Goal: Transaction & Acquisition: Purchase product/service

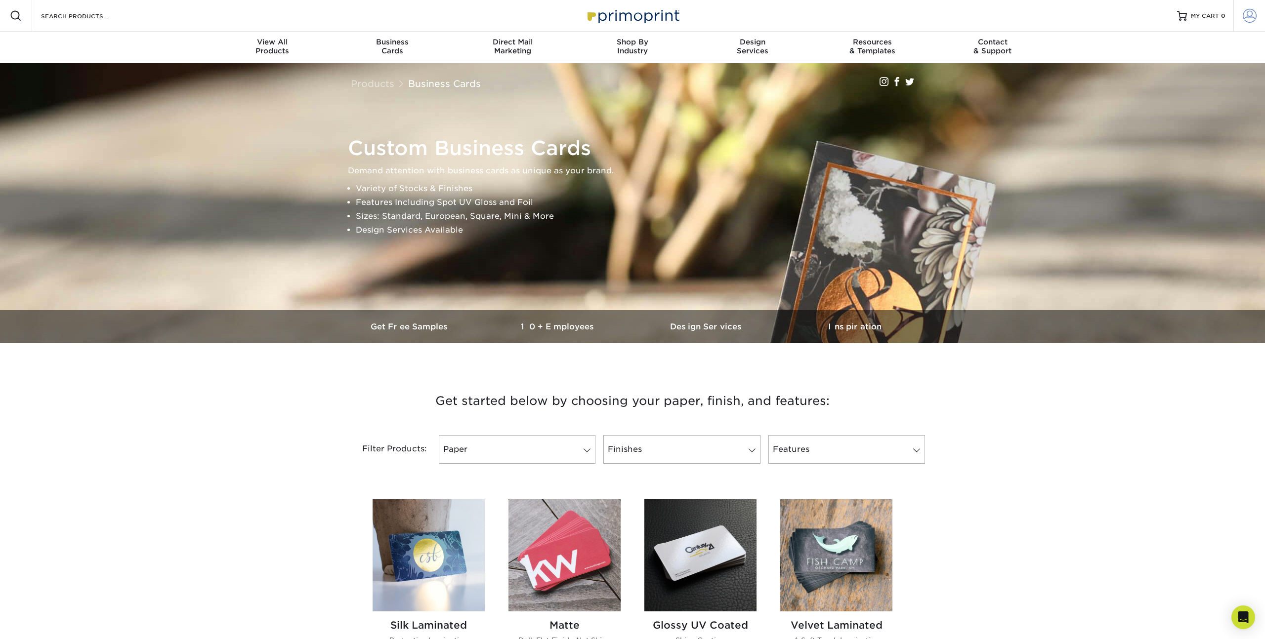
type input "[EMAIL_ADDRESS][DOMAIN_NAME]"
click at [1242, 15] on link "Account" at bounding box center [1249, 16] width 32 height 32
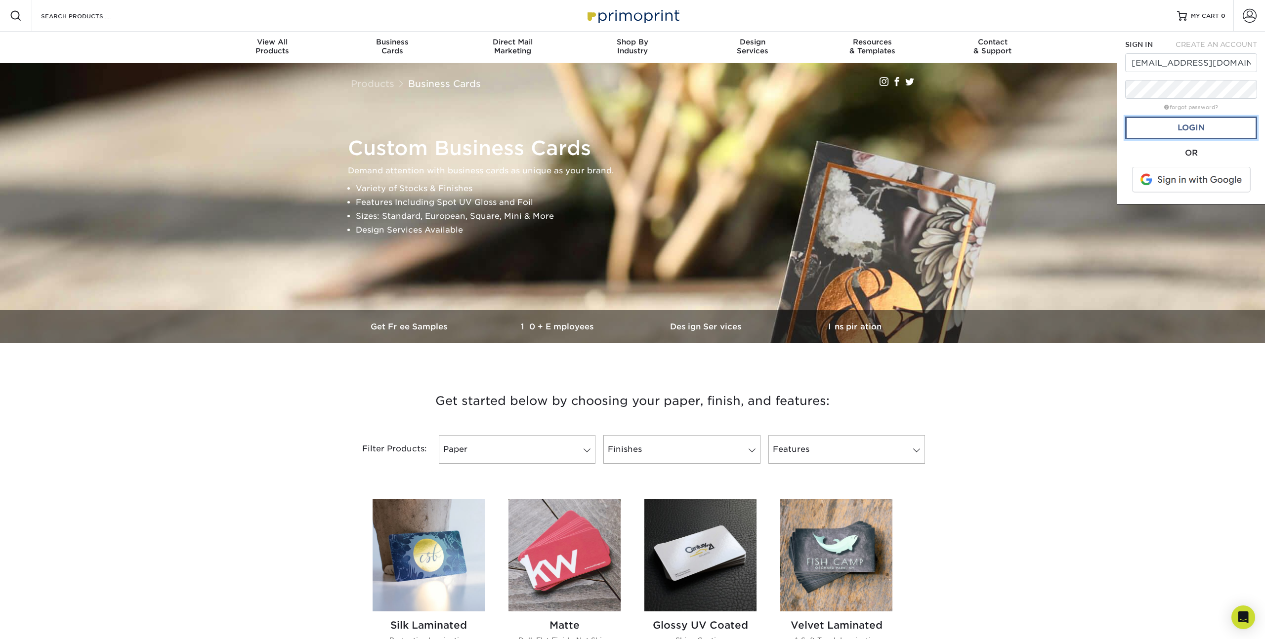
click at [1184, 128] on link "Login" at bounding box center [1191, 128] width 132 height 23
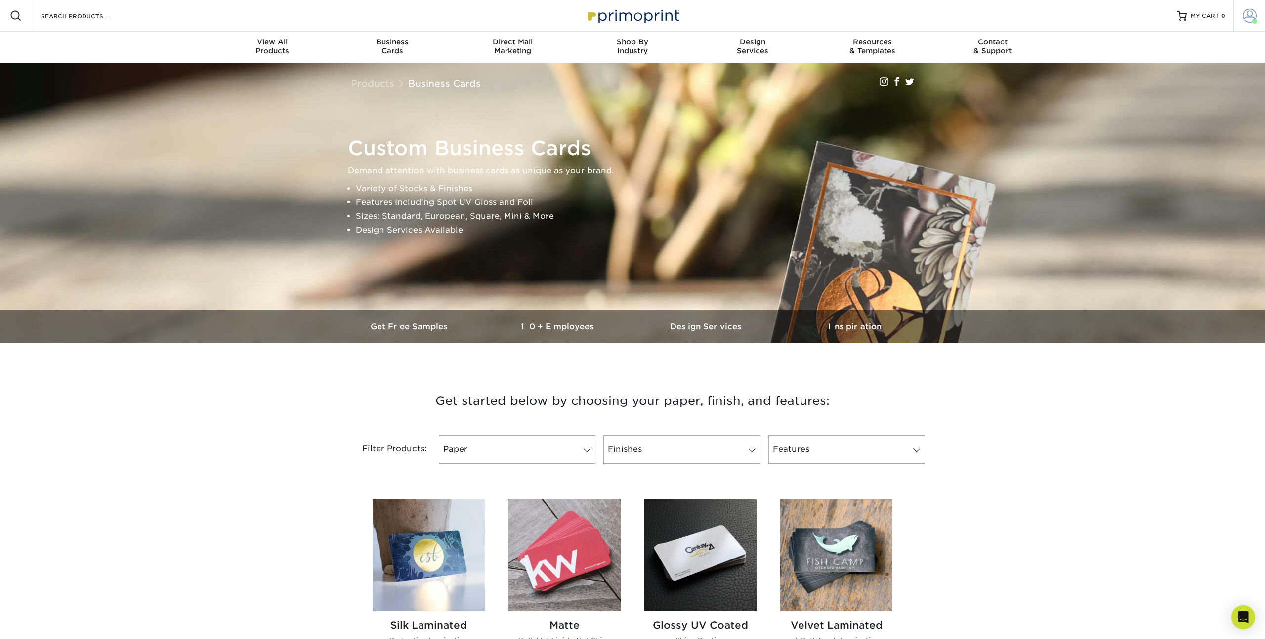
click at [1250, 12] on span at bounding box center [1250, 16] width 14 height 14
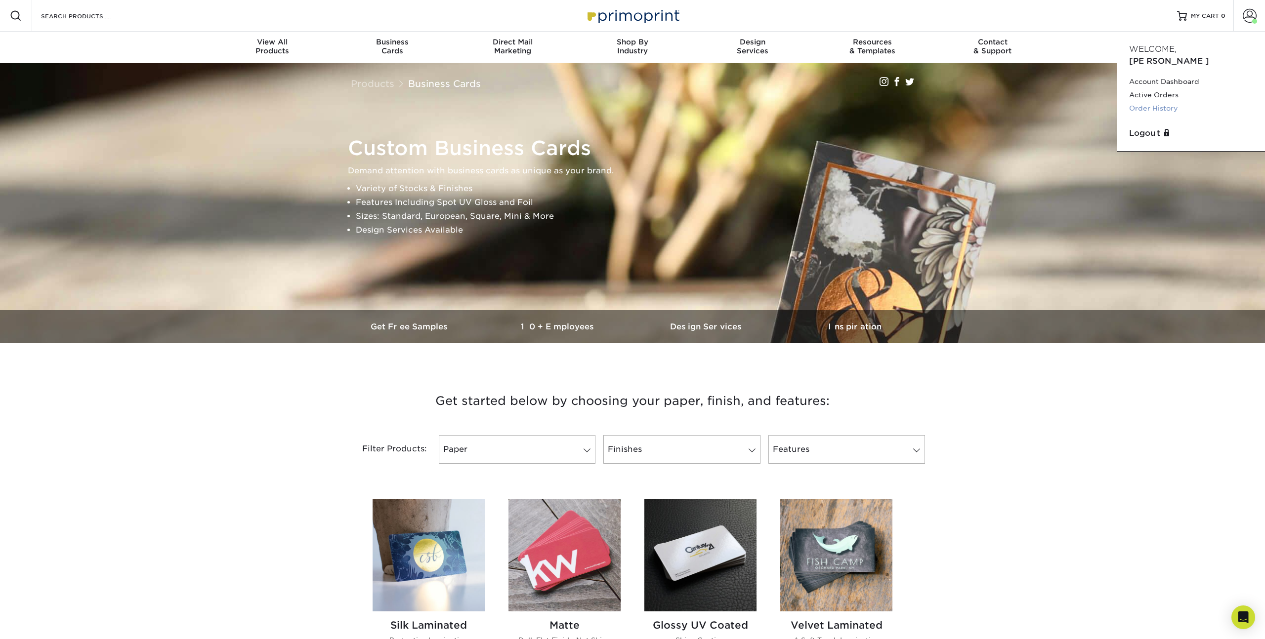
click at [1168, 102] on link "Order History" at bounding box center [1191, 108] width 124 height 13
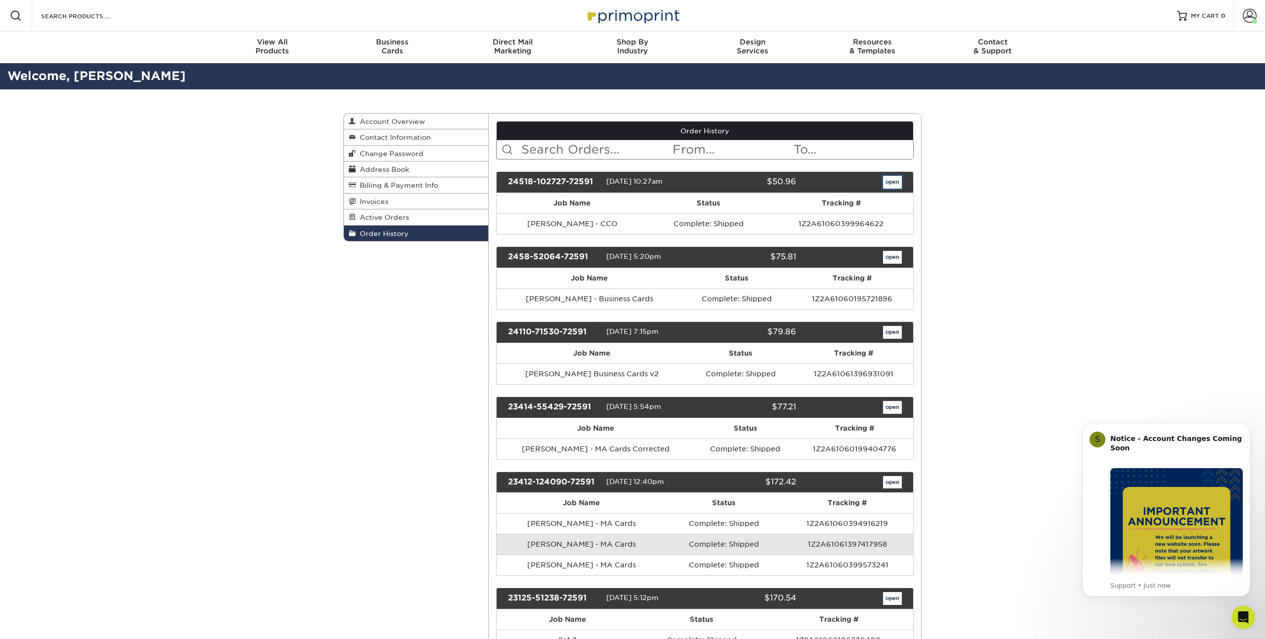
click at [892, 183] on link "open" at bounding box center [892, 182] width 19 height 13
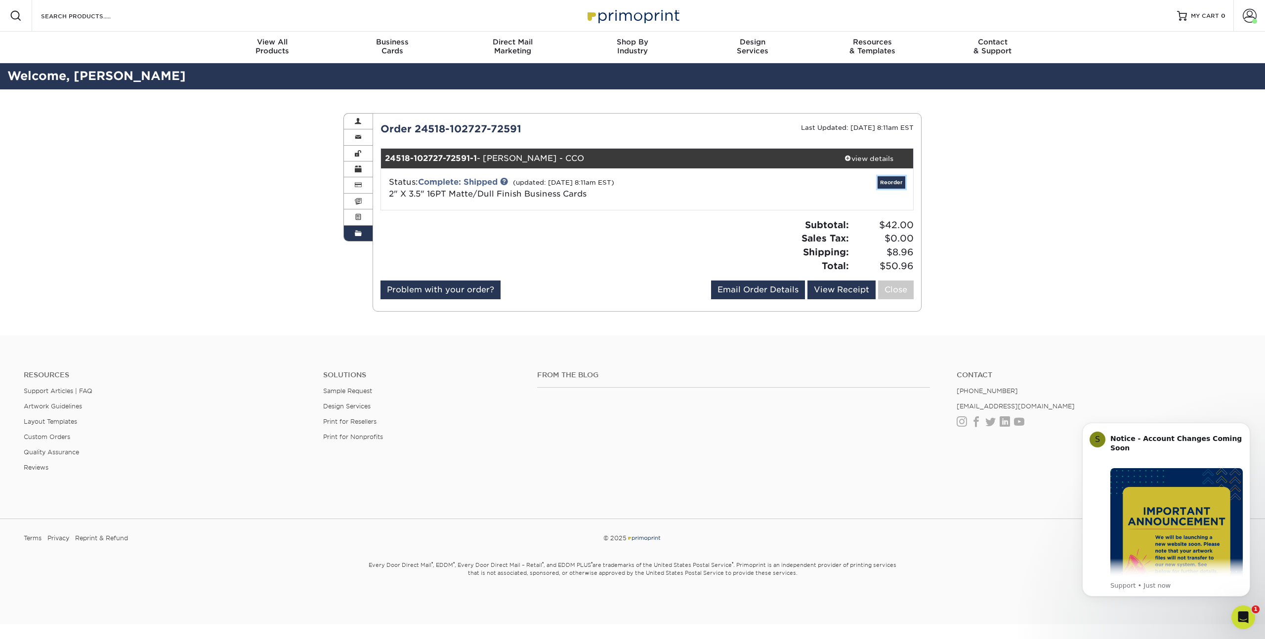
click at [892, 183] on link "Reorder" at bounding box center [892, 182] width 28 height 12
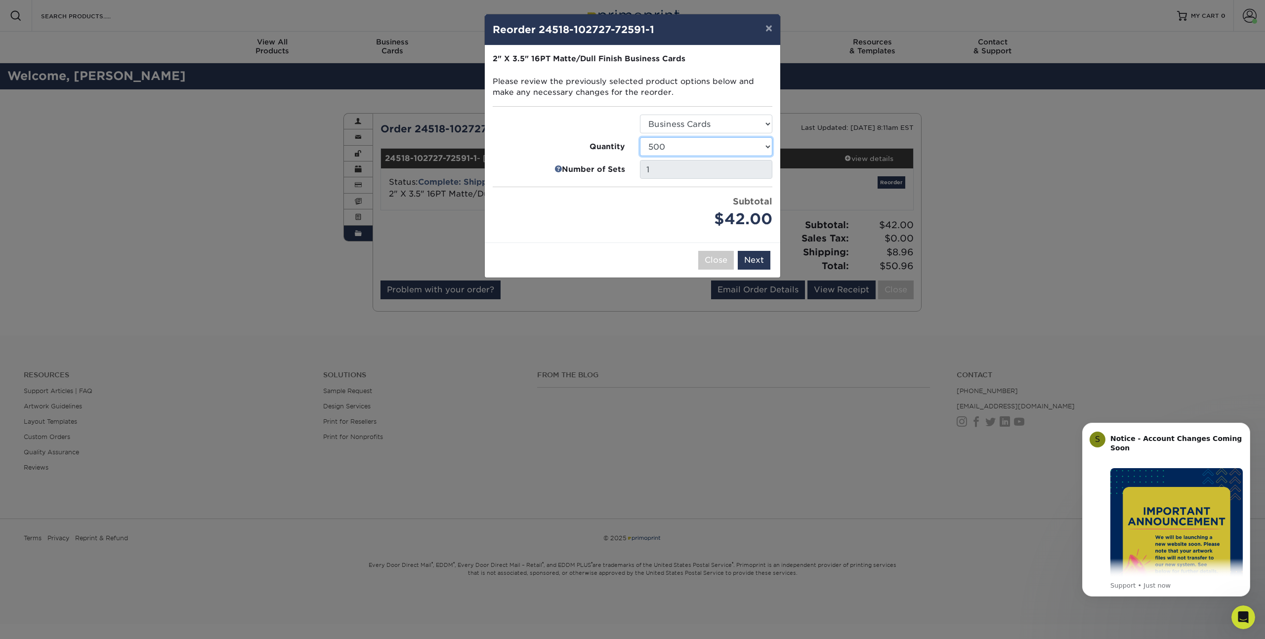
click at [757, 149] on select "100 250 500 1000 2500 5000 7500 10000 15000 20000 25000 30000 35000 40000 45000…" at bounding box center [706, 146] width 132 height 19
click at [640, 137] on select "100 250 500 1000 2500 5000 7500 10000 15000 20000 25000 30000 35000 40000 45000…" at bounding box center [706, 146] width 132 height 19
click at [744, 154] on select "100 250 500 1000 2500 5000 7500 10000 15000 20000 25000 30000 35000 40000 45000…" at bounding box center [706, 146] width 132 height 19
click at [640, 137] on select "100 250 500 1000 2500 5000 7500 10000 15000 20000 25000 30000 35000 40000 45000…" at bounding box center [706, 146] width 132 height 19
click at [737, 144] on select "100 250 500 1000 2500 5000 7500 10000 15000 20000 25000 30000 35000 40000 45000…" at bounding box center [706, 146] width 132 height 19
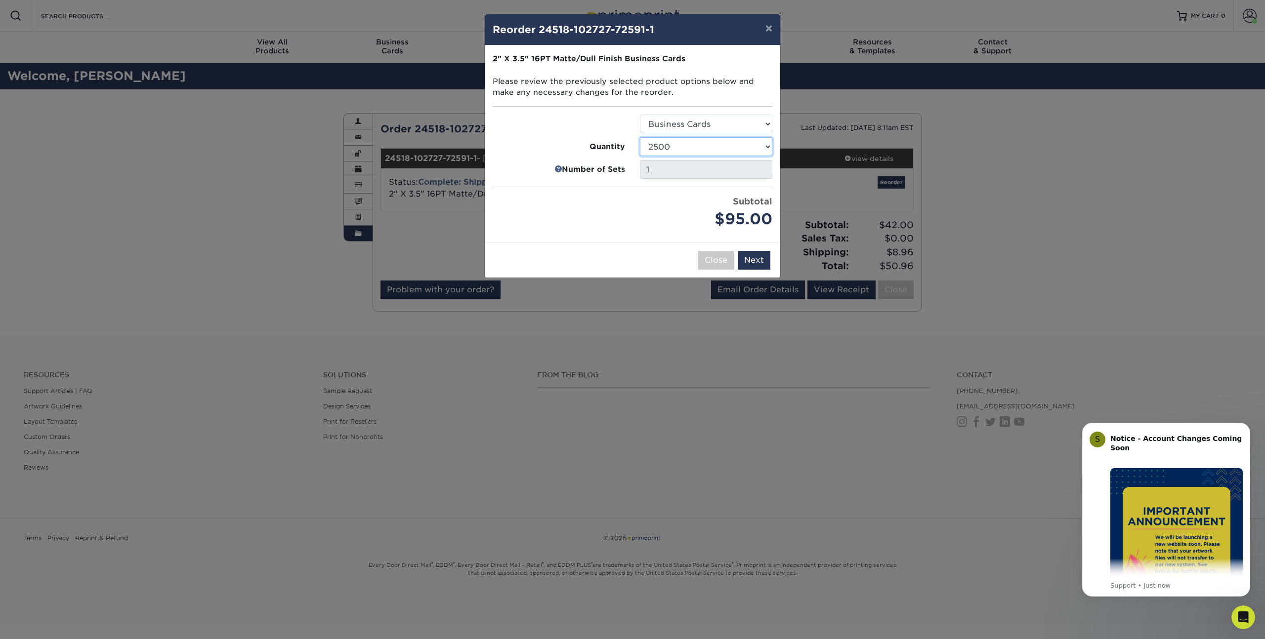
select select "52e3d710-0e8f-4d4d-8560-7d4d8655be69"
click at [640, 137] on select "100 250 500 1000 2500 5000 7500 10000 15000 20000 25000 30000 35000 40000 45000…" at bounding box center [706, 146] width 132 height 19
click at [757, 257] on button "Next" at bounding box center [754, 260] width 33 height 19
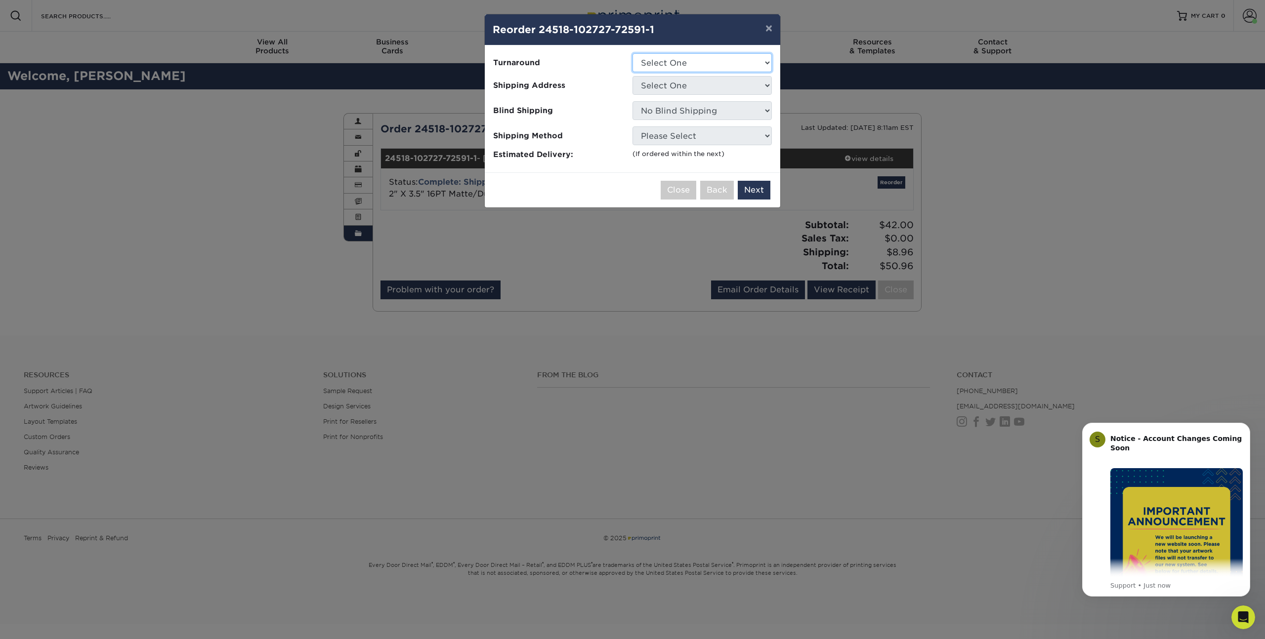
click at [720, 59] on select "Select One 2-4 Business Days 2 Day Next Business Day" at bounding box center [701, 62] width 139 height 19
select select "26666992-d07e-46af-9cd0-2911d7d52265"
click at [632, 53] on select "Select One 2-4 Business Days 2 Day Next Business Day" at bounding box center [701, 62] width 139 height 19
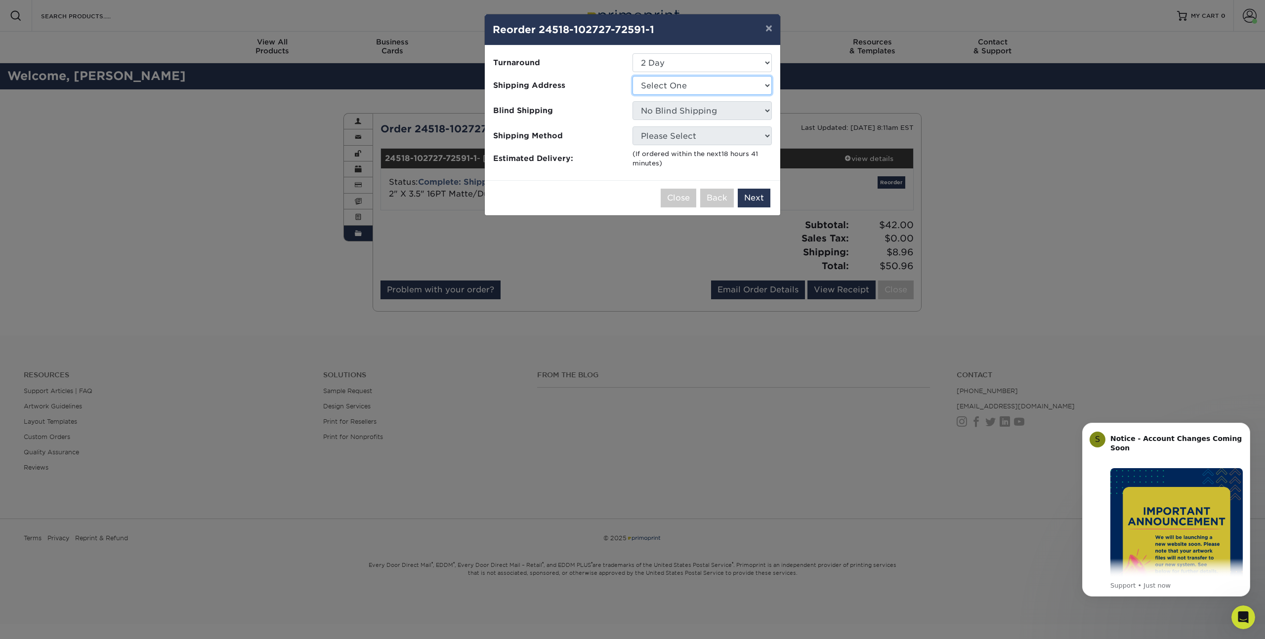
click at [708, 85] on select "Select One Home JC Data Office John's House Kathy Business Cards MA Office Ted'…" at bounding box center [701, 85] width 139 height 19
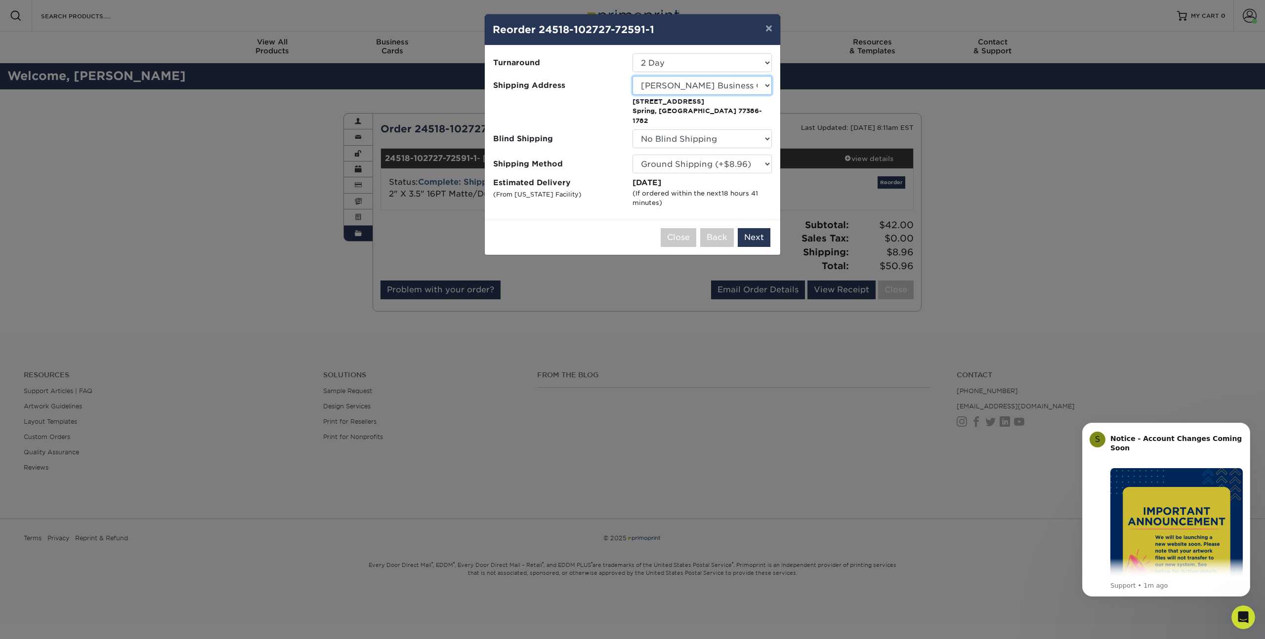
click at [707, 82] on select "Select One Home JC Data Office John's House Kathy Business Cards MA Office Ted'…" at bounding box center [701, 85] width 139 height 19
select select "179912"
click at [695, 61] on select "Select One 2-4 Business Days 2 Day Next Business Day" at bounding box center [701, 62] width 139 height 19
select select "b26dbba4-becb-4f18-80b9-4627273e8b11"
click at [717, 163] on select "Please Select Ground Shipping (+$8.96) 3 Day Shipping Service (+$24.91) 2 Day A…" at bounding box center [701, 164] width 139 height 19
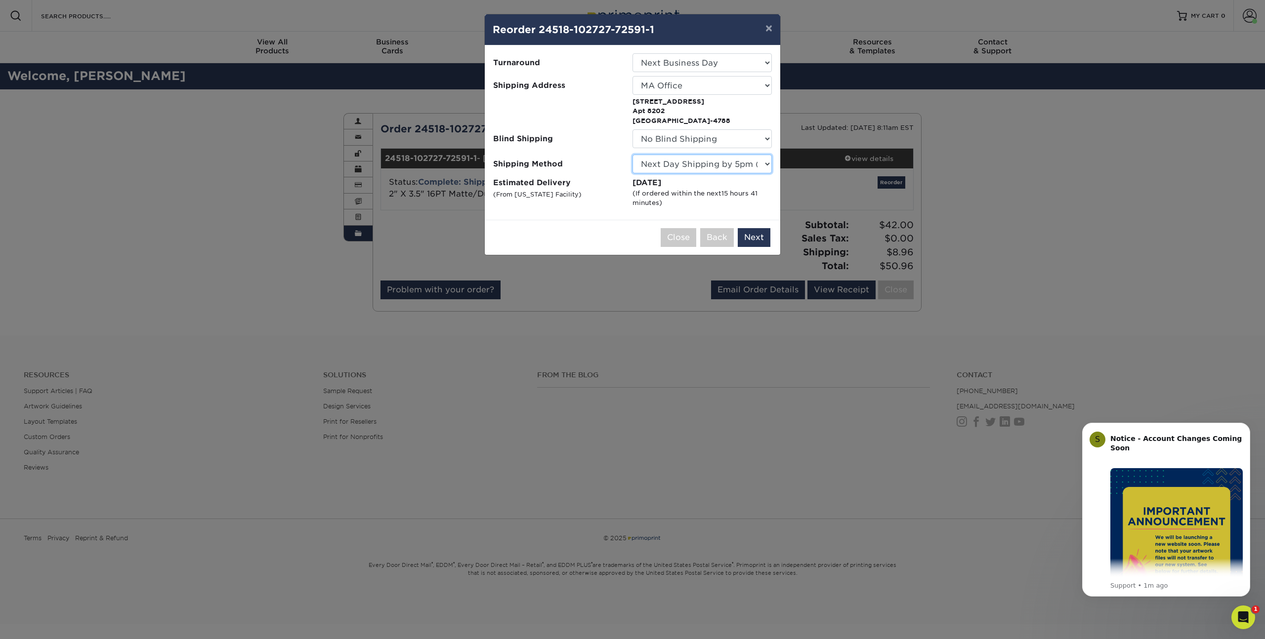
click at [632, 155] on select "Please Select Ground Shipping (+$8.96) 3 Day Shipping Service (+$24.91) 2 Day A…" at bounding box center [701, 164] width 139 height 19
click at [730, 167] on select "Please Select Ground Shipping (+$8.96) 3 Day Shipping Service (+$24.91) 2 Day A…" at bounding box center [701, 164] width 139 height 19
select select "01"
click at [632, 155] on select "Please Select Ground Shipping (+$8.96) 3 Day Shipping Service (+$24.91) 2 Day A…" at bounding box center [701, 164] width 139 height 19
click at [712, 87] on select "Select One Home JC Data Office John's House Kathy Business Cards MA Office Ted'…" at bounding box center [701, 85] width 139 height 19
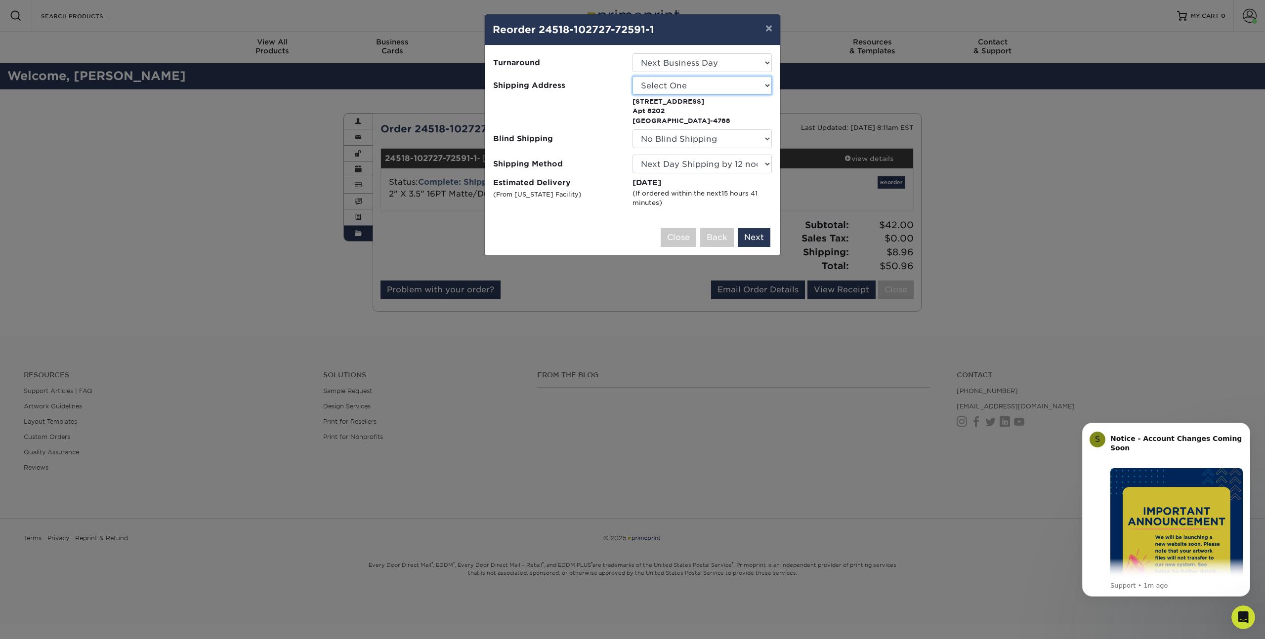
click at [632, 76] on select "Select One Home JC Data Office John's House Kathy Business Cards MA Office Ted'…" at bounding box center [701, 85] width 139 height 19
click at [710, 85] on select "Select One Home JC Data Office John's House Kathy Business Cards MA Office Ted'…" at bounding box center [701, 85] width 139 height 19
select select "38605"
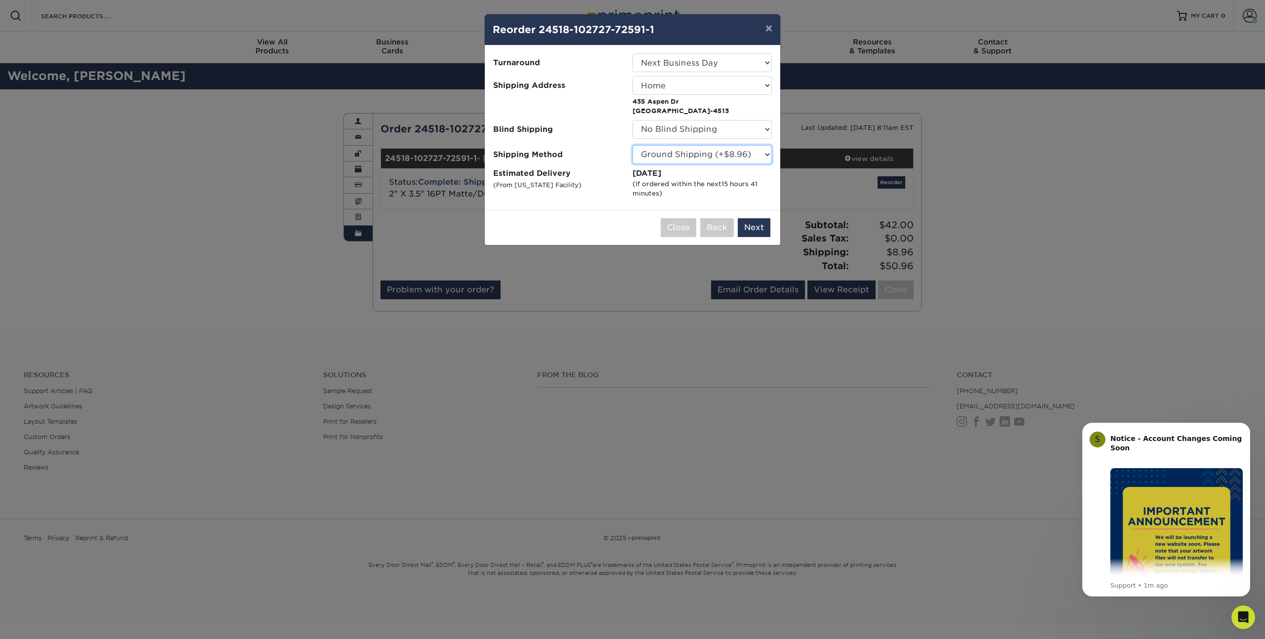
click at [704, 156] on select "Please Select Ground Shipping (+$8.96) 3 Day Shipping Service (+$24.91) 2 Day A…" at bounding box center [701, 154] width 139 height 19
select select "01"
click at [632, 145] on select "Please Select Ground Shipping (+$8.96) 3 Day Shipping Service (+$24.91) 2 Day A…" at bounding box center [701, 154] width 139 height 19
click at [762, 230] on button "Next" at bounding box center [754, 227] width 33 height 19
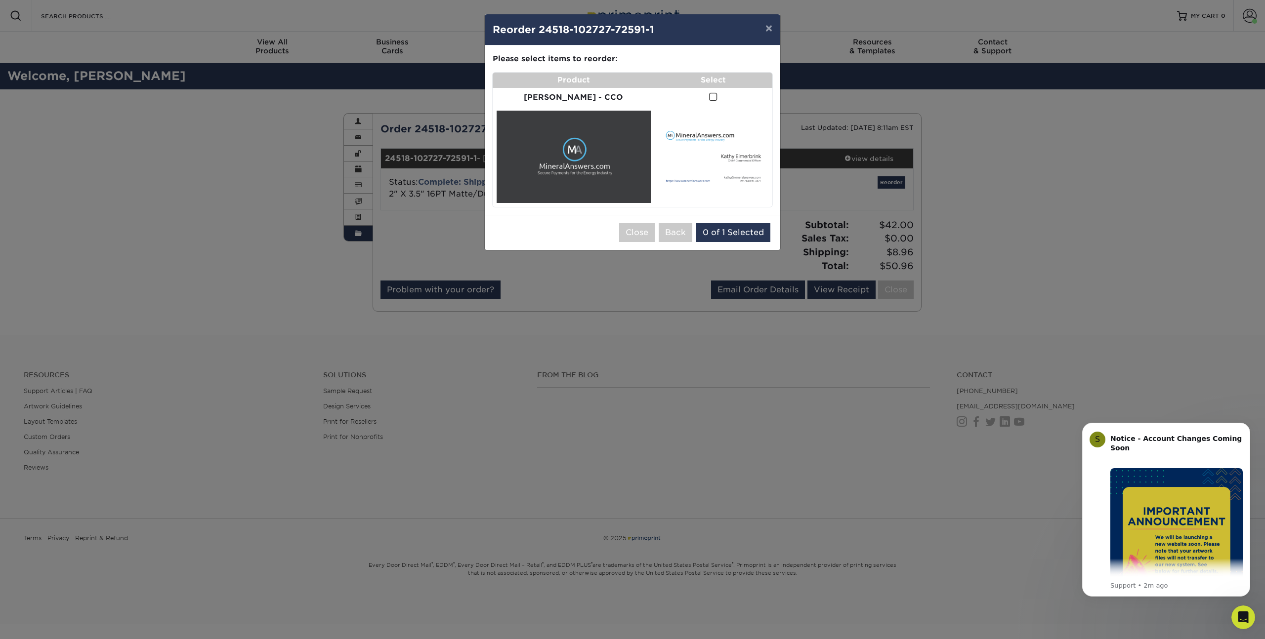
click at [709, 96] on span at bounding box center [713, 96] width 8 height 9
click at [0, 0] on input "checkbox" at bounding box center [0, 0] width 0 height 0
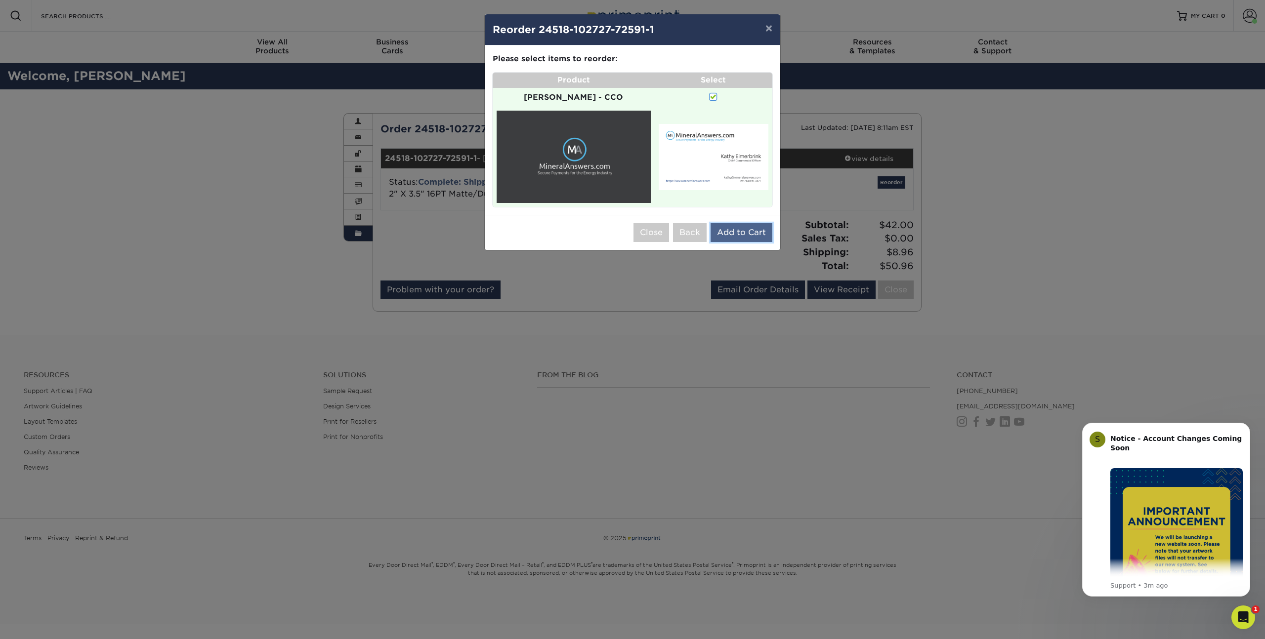
click at [737, 224] on button "Add to Cart" at bounding box center [742, 232] width 62 height 19
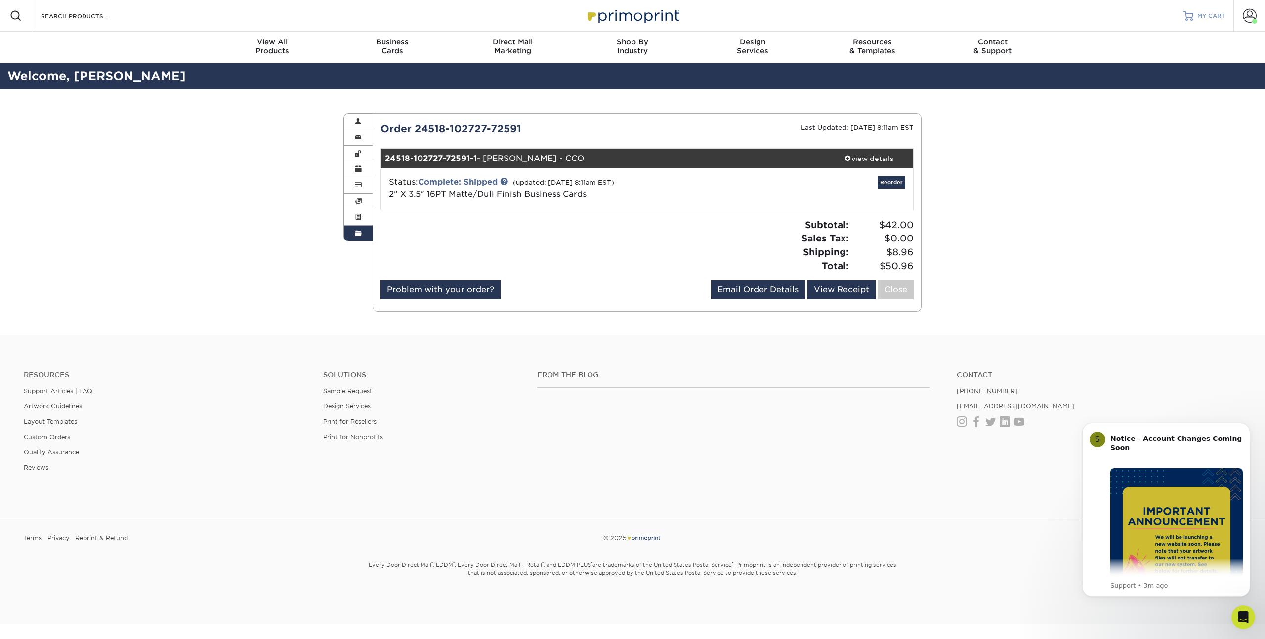
click at [1212, 18] on span "MY CART" at bounding box center [1211, 16] width 28 height 8
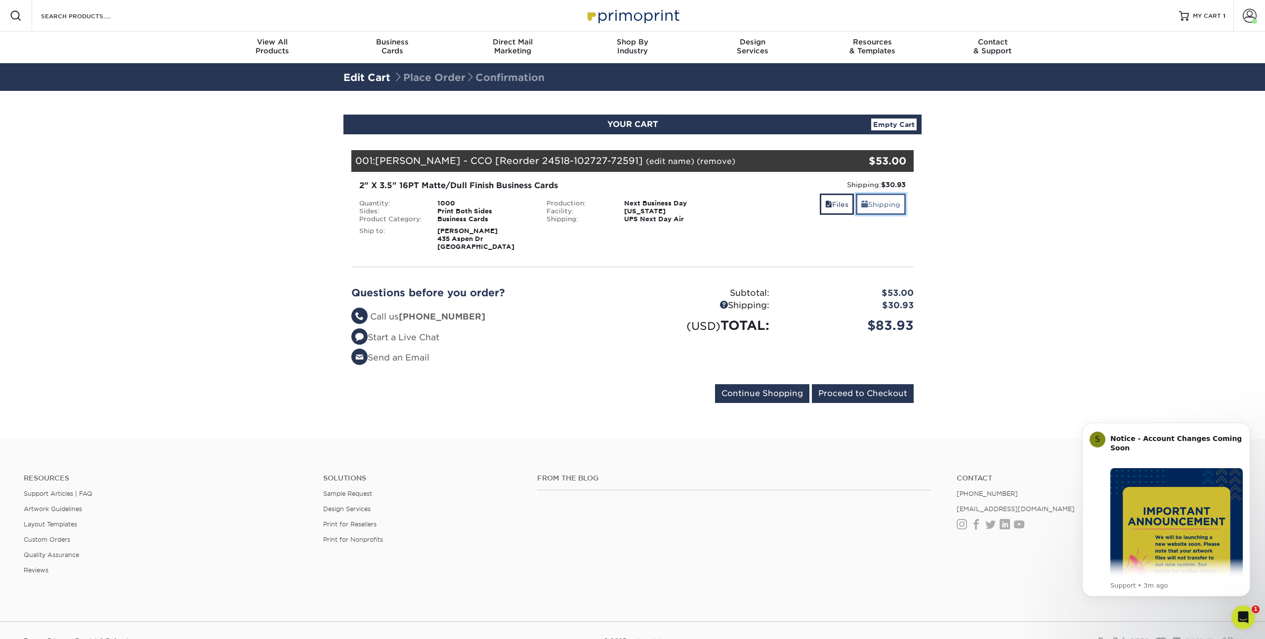
click at [886, 205] on link "Shipping" at bounding box center [881, 204] width 50 height 21
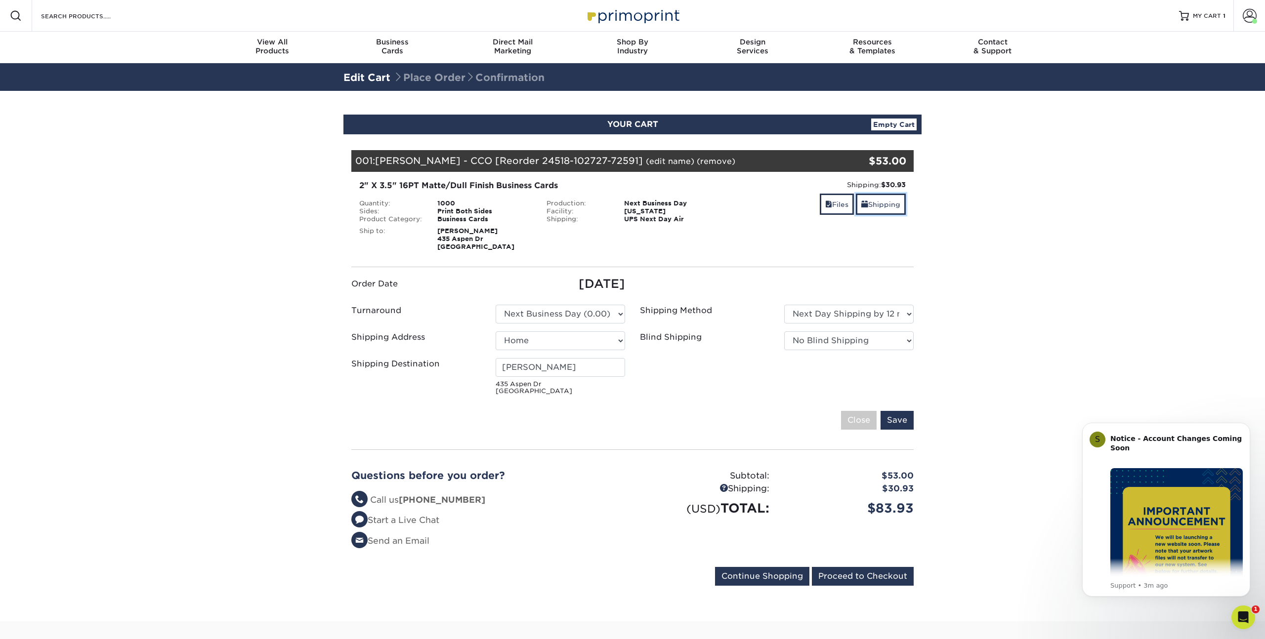
scroll to position [27, 0]
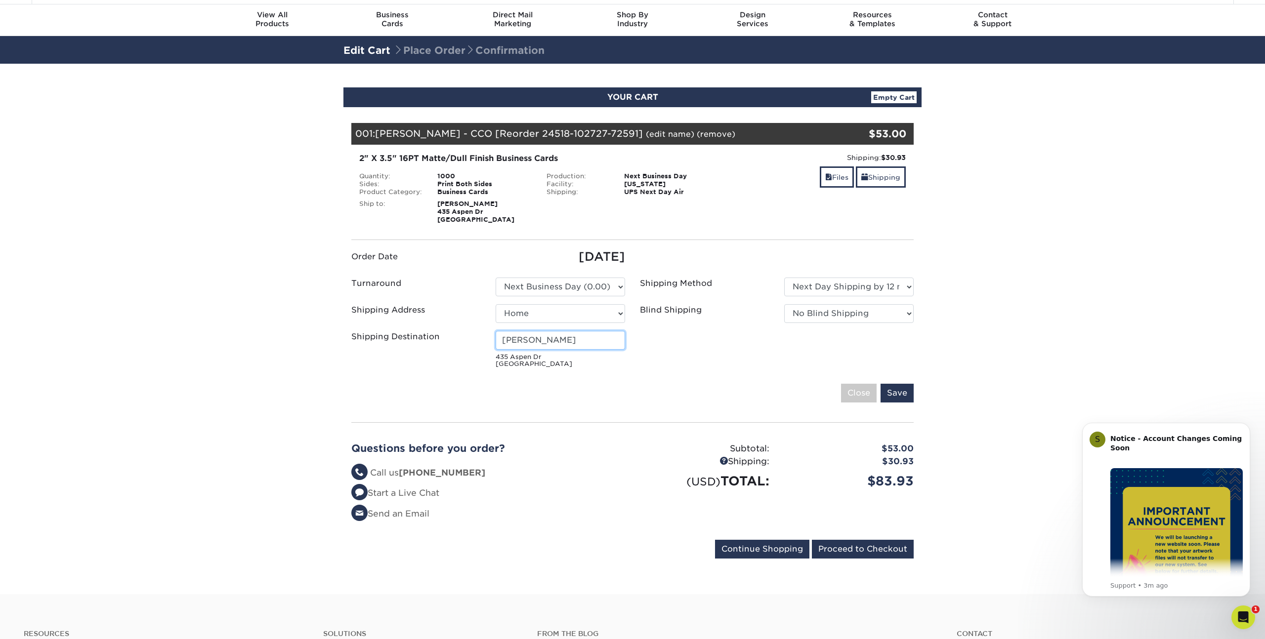
click at [598, 342] on input "Jeff Chambers" at bounding box center [560, 340] width 129 height 19
click at [460, 342] on div "Shipping Destination" at bounding box center [416, 349] width 144 height 37
click at [519, 359] on small "435 Aspen Dr Austin, TX 78737" at bounding box center [560, 361] width 129 height 14
click at [976, 304] on section "YOUR CART Empty Cart Your Cart is Empty View Account Active Orders Order Histor…" at bounding box center [632, 329] width 1265 height 531
click at [892, 95] on link "Empty Cart" at bounding box center [893, 97] width 45 height 12
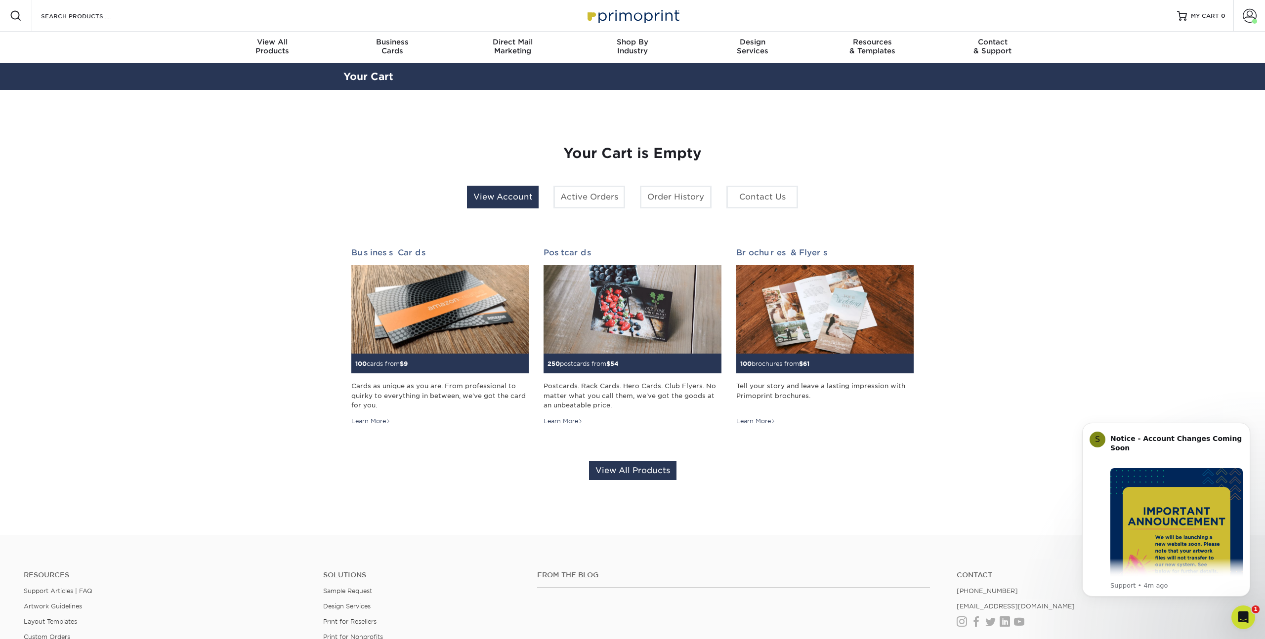
click at [505, 197] on link "View Account" at bounding box center [503, 197] width 72 height 23
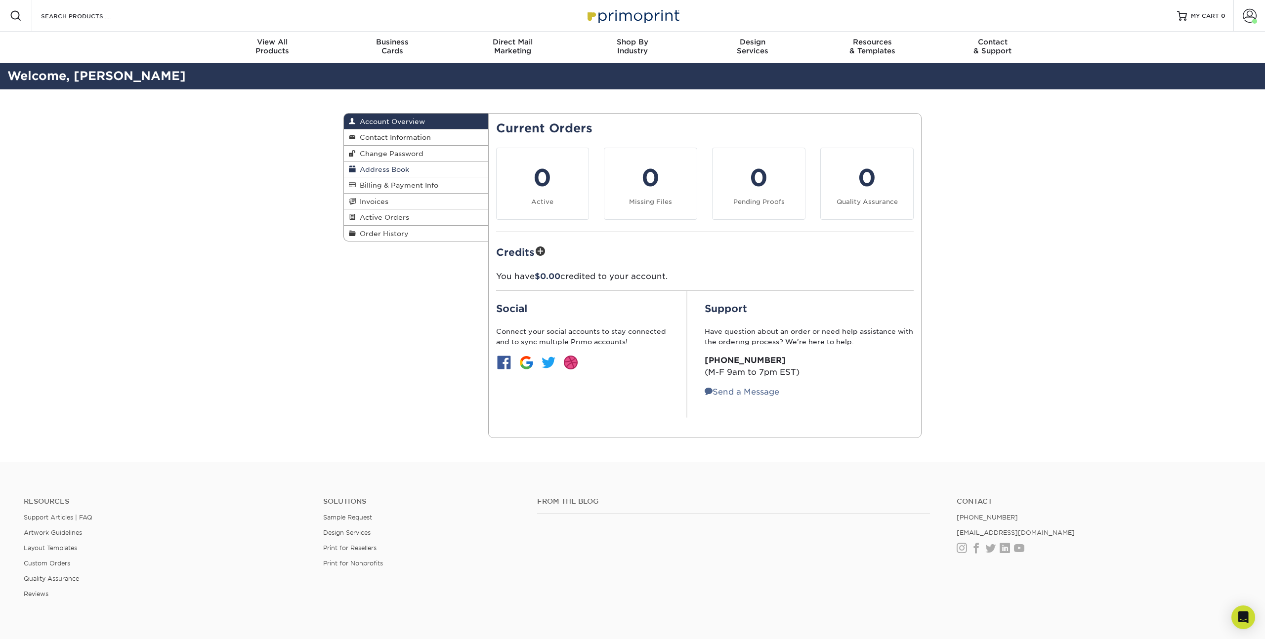
click at [399, 169] on span "Address Book" at bounding box center [382, 170] width 53 height 8
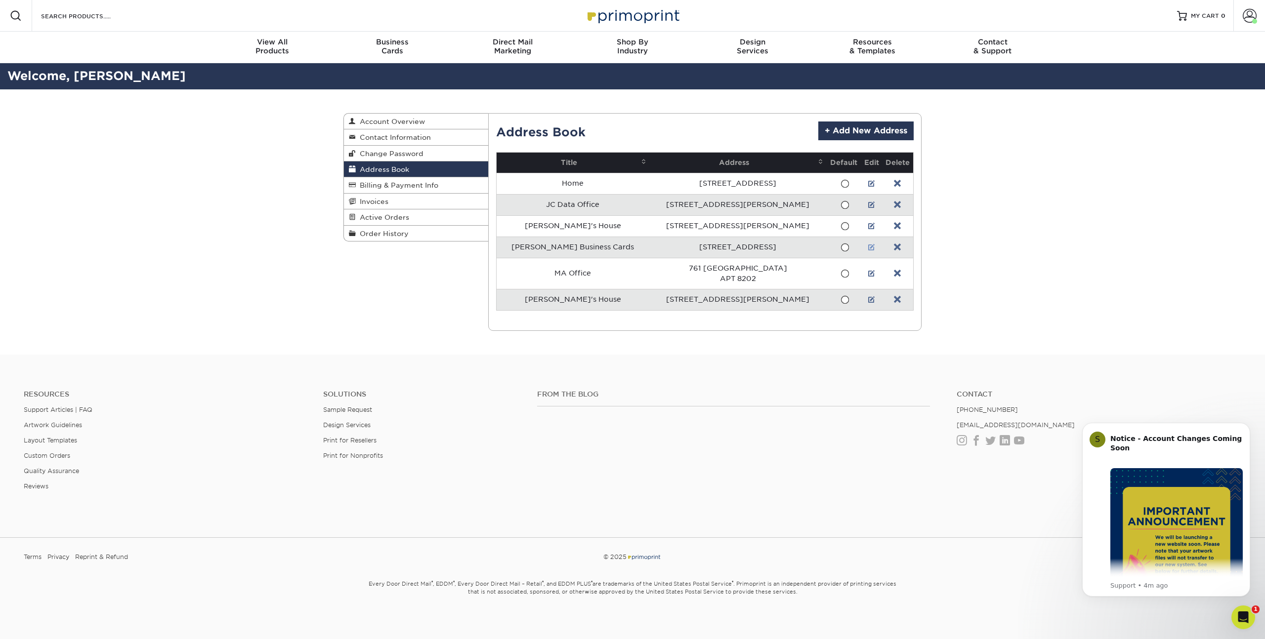
click at [868, 247] on link at bounding box center [871, 248] width 7 height 8
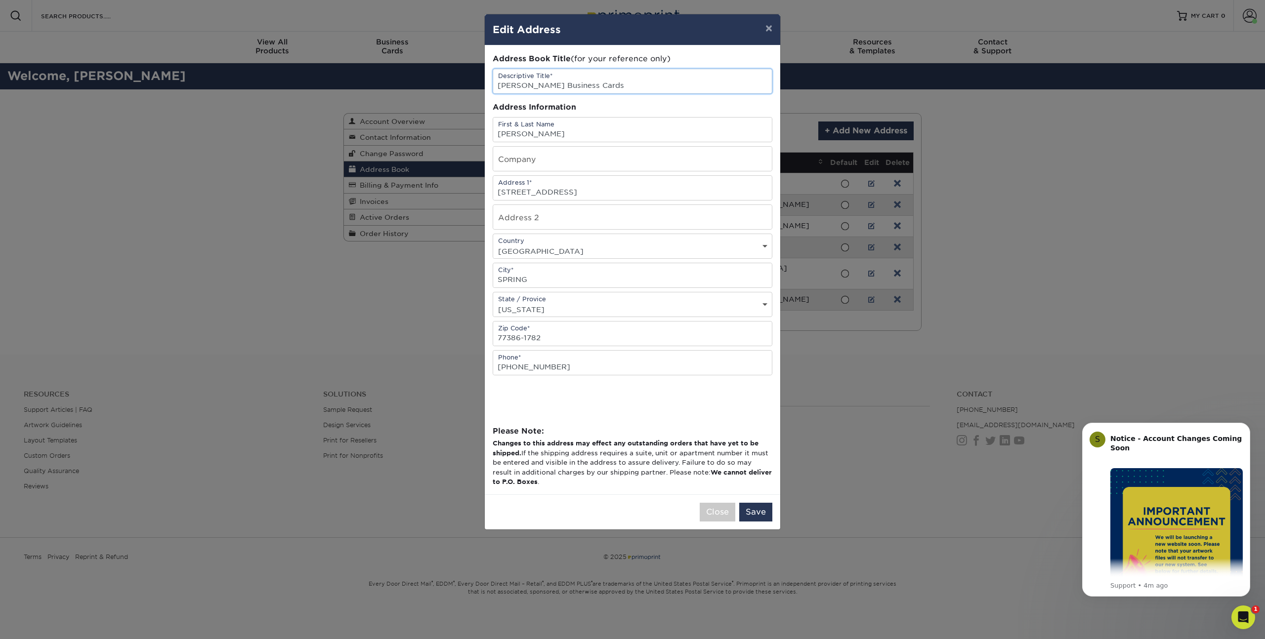
drag, startPoint x: 523, startPoint y: 86, endPoint x: 590, endPoint y: 90, distance: 67.8
click at [590, 90] on input "Kathy Business Cards" at bounding box center [632, 81] width 279 height 24
type input "Kathy Home"
click at [595, 190] on input "28602 WATER PARK WAY" at bounding box center [632, 188] width 279 height 24
click at [545, 274] on input "SPRING" at bounding box center [632, 275] width 279 height 24
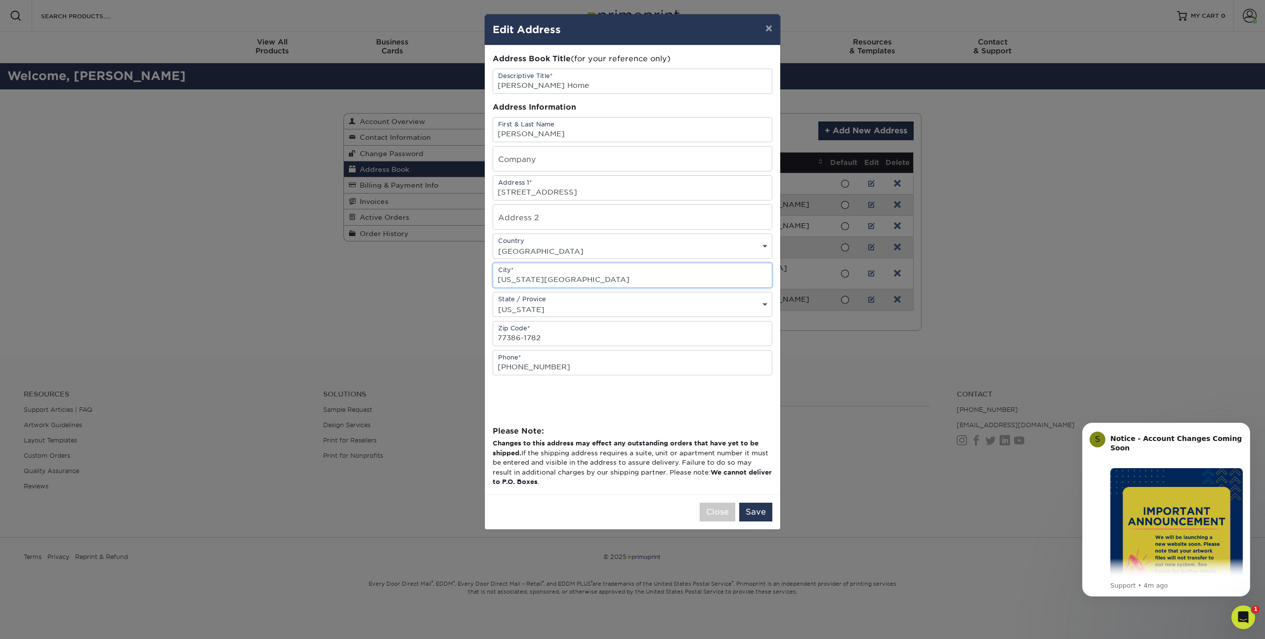
type input "Colorado Springs"
click at [528, 304] on select "State / Province Alabama Alaska Arizona Arkansas California Colorado Connecticu…" at bounding box center [632, 309] width 279 height 14
select select "CO"
click at [493, 302] on select "State / Province Alabama Alaska Arizona Arkansas California Colorado Connecticu…" at bounding box center [632, 309] width 279 height 14
drag, startPoint x: 546, startPoint y: 337, endPoint x: 481, endPoint y: 331, distance: 65.6
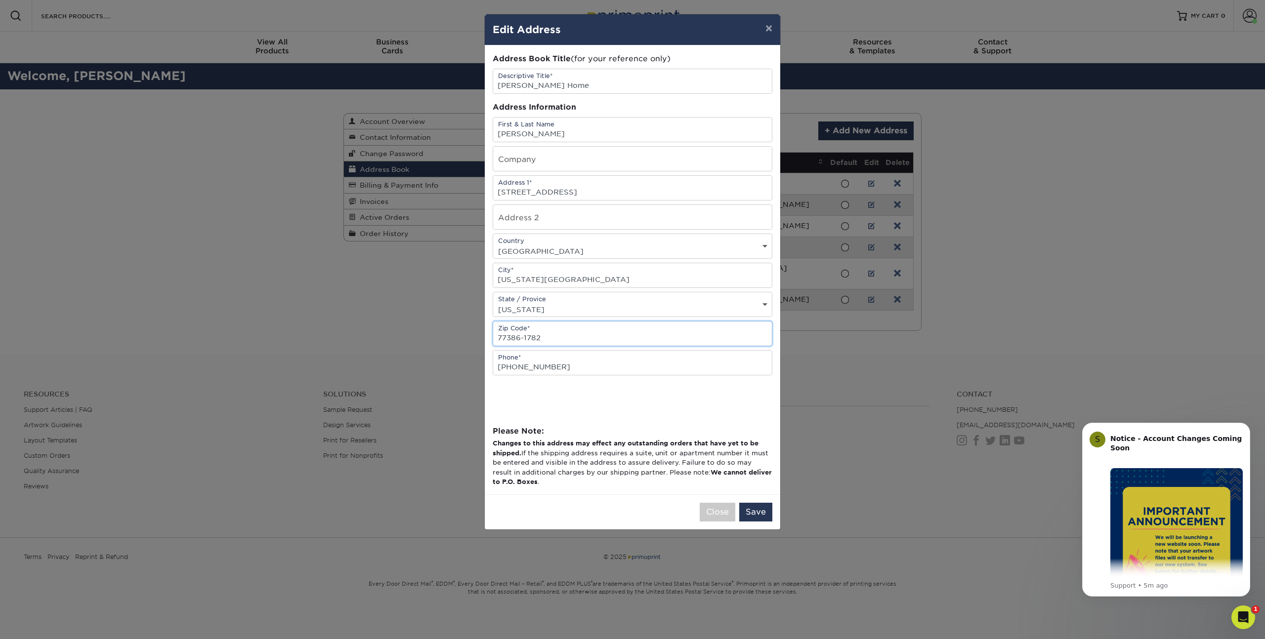
click at [481, 331] on div "× Edit Address Address Book Title (for your reference only) Descriptive Title* …" at bounding box center [632, 319] width 1265 height 639
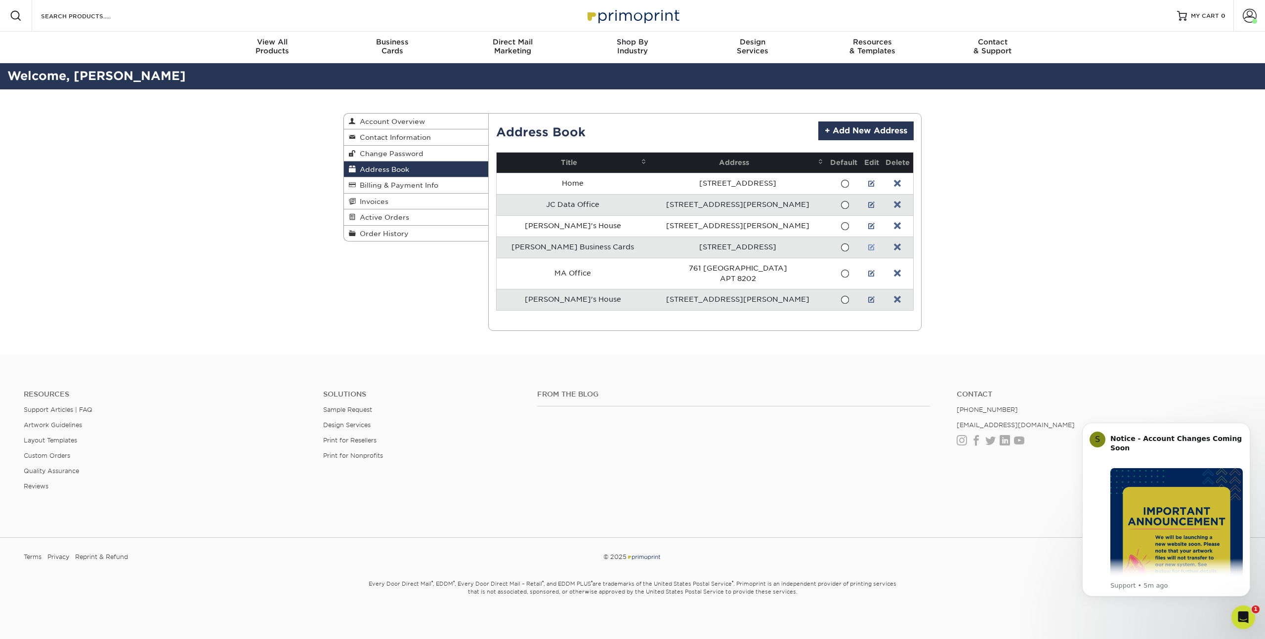
click at [868, 248] on link at bounding box center [871, 248] width 7 height 8
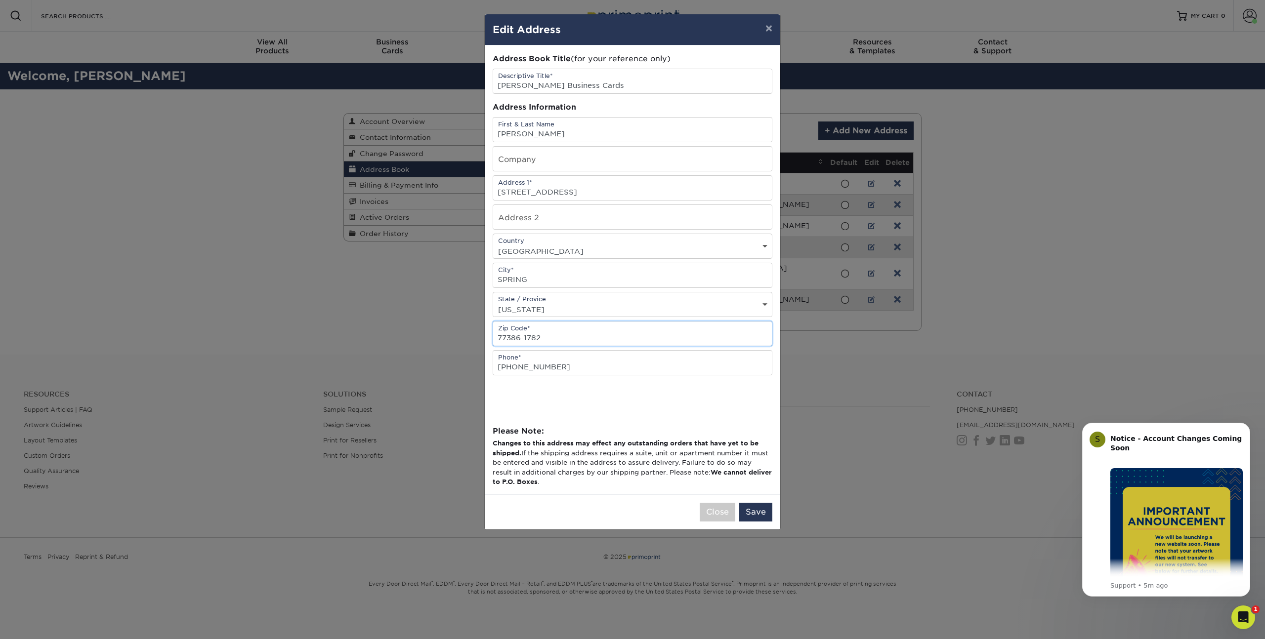
drag, startPoint x: 579, startPoint y: 331, endPoint x: 604, endPoint y: 345, distance: 29.2
click at [604, 345] on input "77386-1782" at bounding box center [632, 334] width 279 height 24
type input "80924"
click at [521, 313] on select "State / Province Alabama Alaska Arizona Arkansas California Colorado Connecticu…" at bounding box center [632, 309] width 279 height 14
select select "CO"
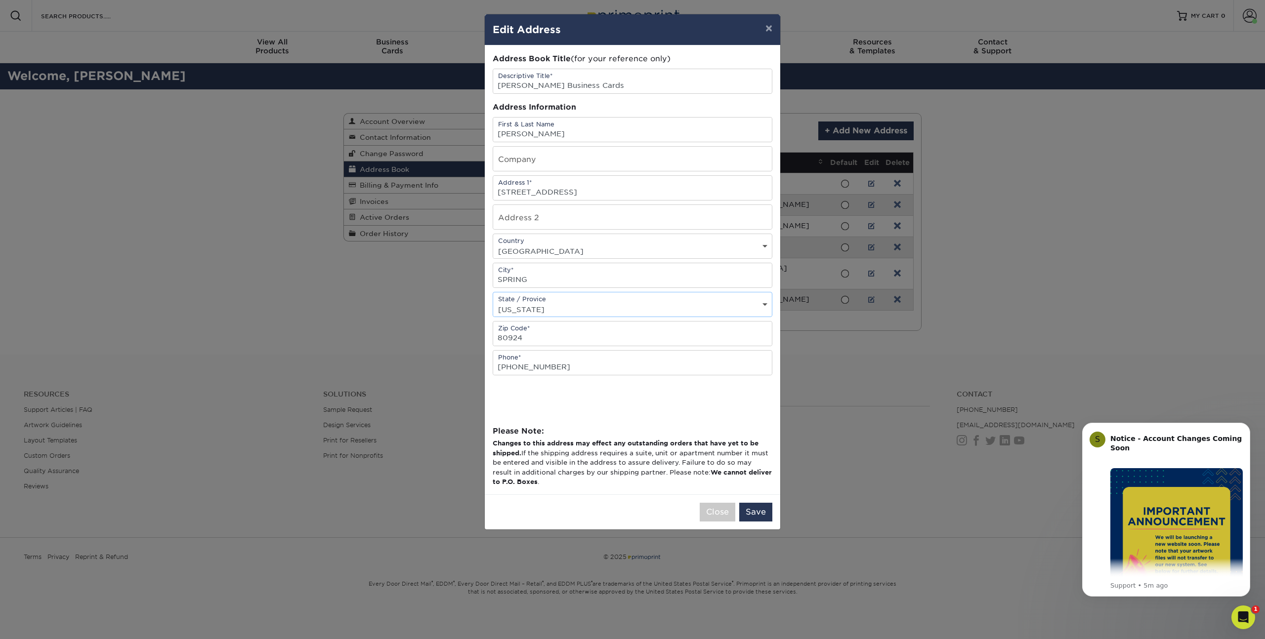
click at [493, 302] on select "State / Province Alabama Alaska Arizona Arkansas California Colorado Connecticu…" at bounding box center [632, 309] width 279 height 14
drag, startPoint x: 543, startPoint y: 277, endPoint x: 475, endPoint y: 266, distance: 69.0
click at [475, 266] on div "× Edit Address Address Book Title (for your reference only) Descriptive Title* …" at bounding box center [632, 319] width 1265 height 639
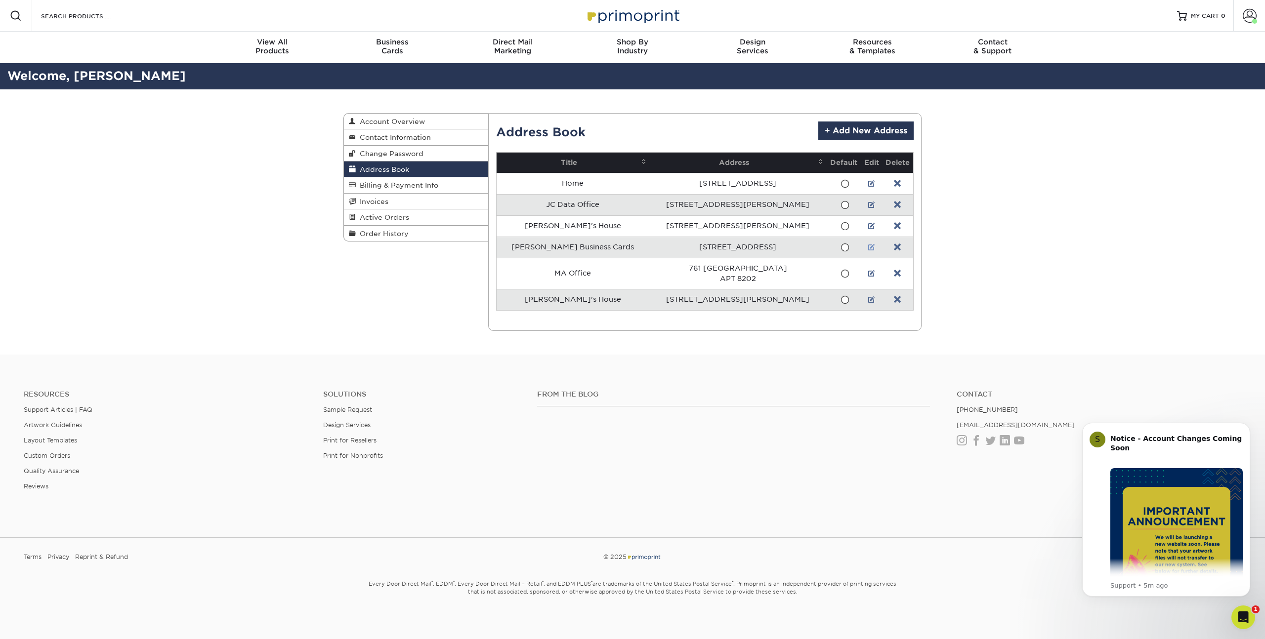
click at [868, 248] on link at bounding box center [871, 248] width 7 height 8
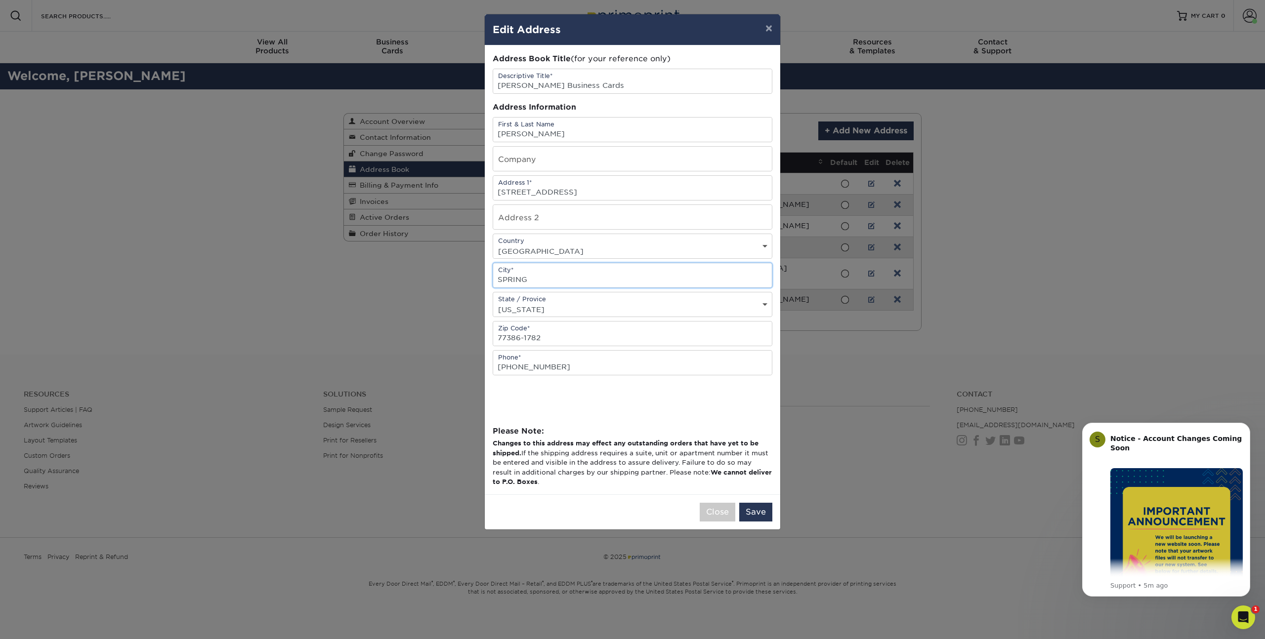
click at [547, 272] on input "SPRING" at bounding box center [632, 275] width 279 height 24
click at [518, 277] on input "SPRING" at bounding box center [632, 275] width 279 height 24
type input "Colorado Springs"
click at [563, 189] on input "28602 WATER PARK WAY" at bounding box center [632, 188] width 279 height 24
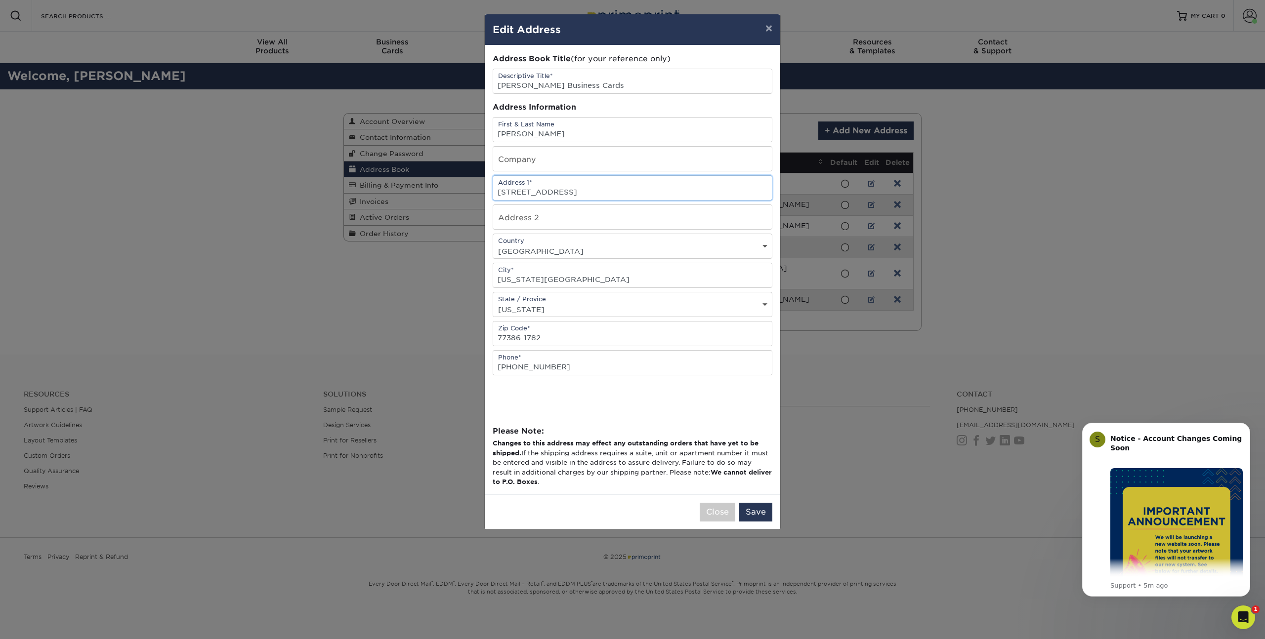
click at [563, 189] on input "28602 WATER PARK WAY" at bounding box center [632, 188] width 279 height 24
type input "9425 Posey Place"
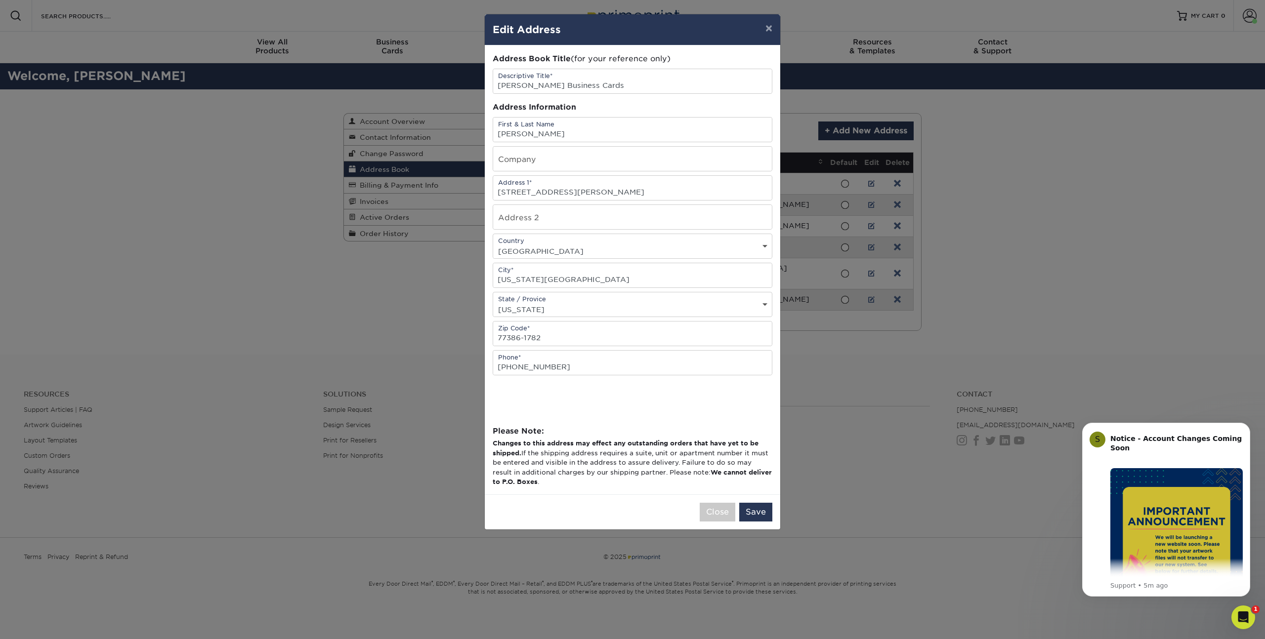
click at [511, 310] on select "State / Province Alabama Alaska Arizona Arkansas California Colorado Connecticu…" at bounding box center [632, 309] width 279 height 14
select select "CO"
click at [493, 302] on select "State / Province Alabama Alaska Arizona Arkansas California Colorado Connecticu…" at bounding box center [632, 309] width 279 height 14
click at [533, 339] on input "77386-1782" at bounding box center [632, 334] width 279 height 24
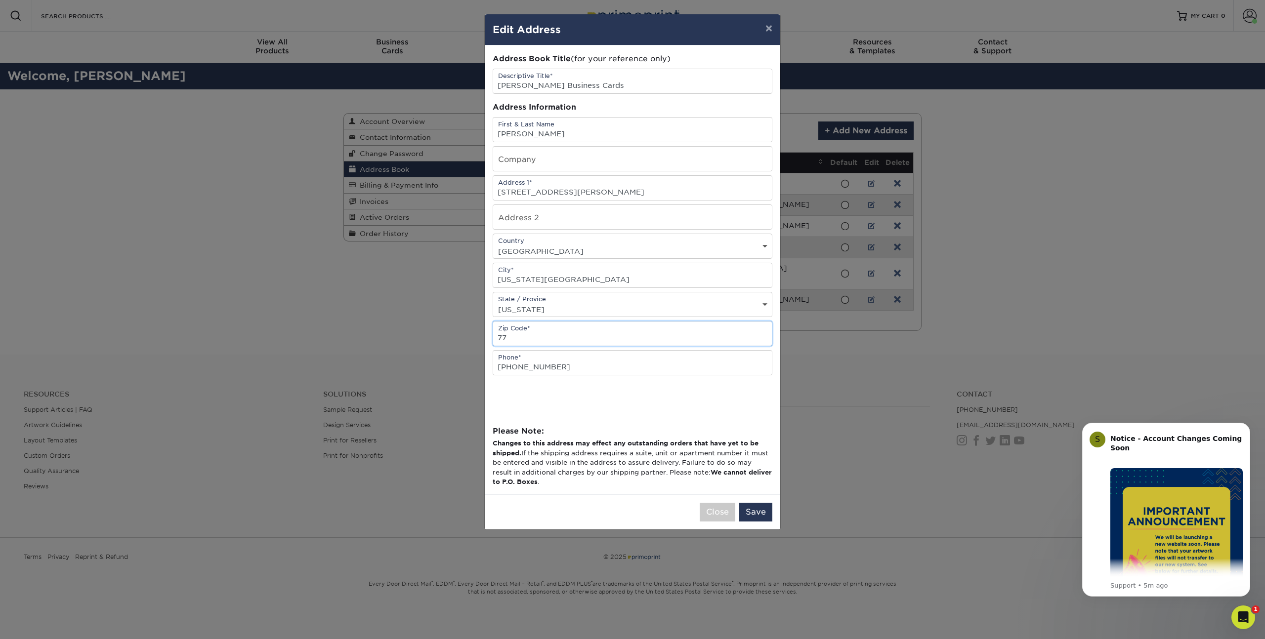
type input "7"
type input "80924"
click at [537, 85] on input "Kathy Business Cards" at bounding box center [632, 81] width 279 height 24
type input "Kathy Home"
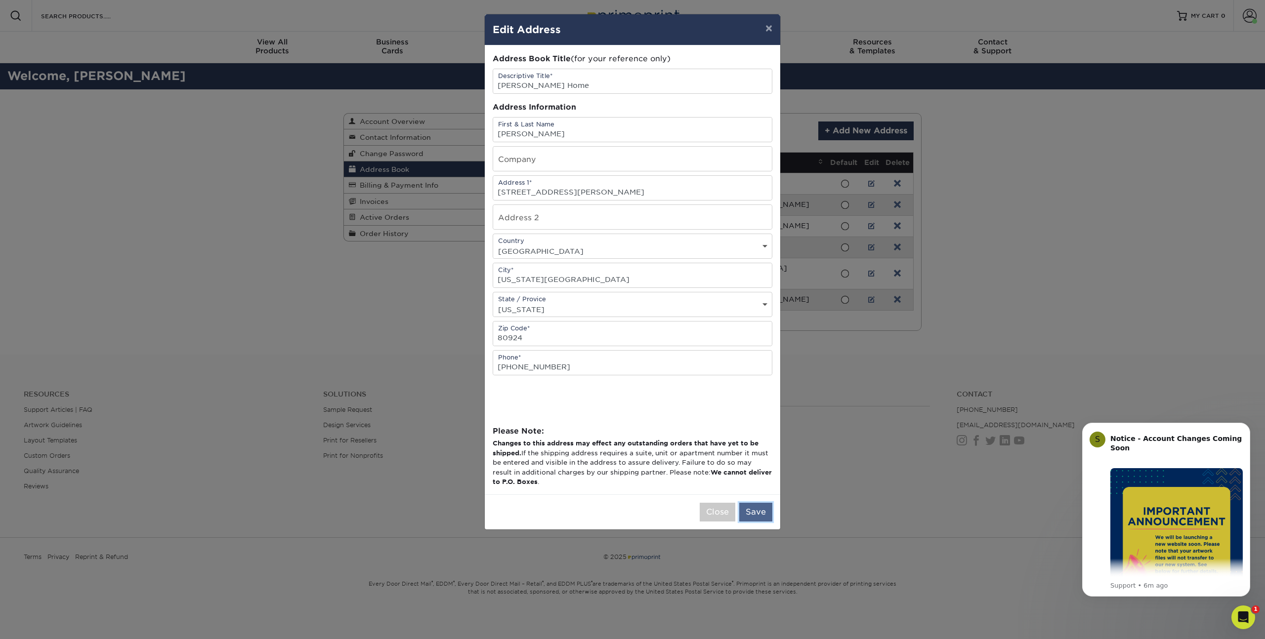
click at [759, 515] on button "Save" at bounding box center [755, 512] width 33 height 19
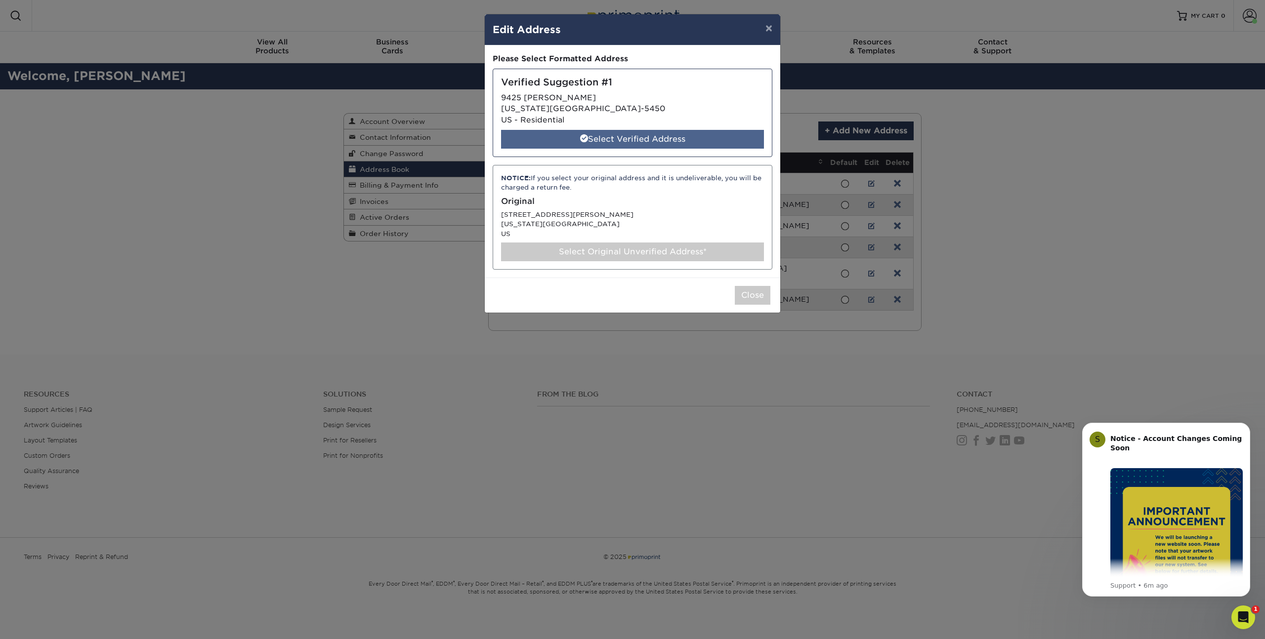
click at [623, 144] on div "Select Verified Address" at bounding box center [632, 139] width 263 height 19
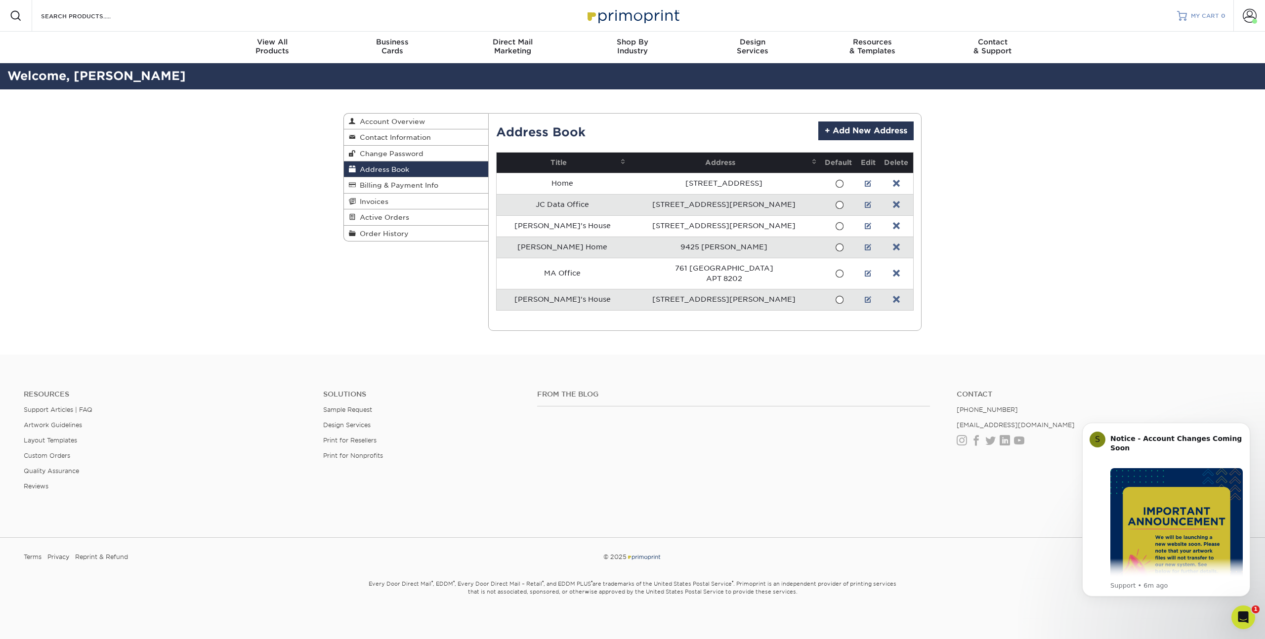
click at [1214, 13] on span "MY CART" at bounding box center [1205, 16] width 28 height 8
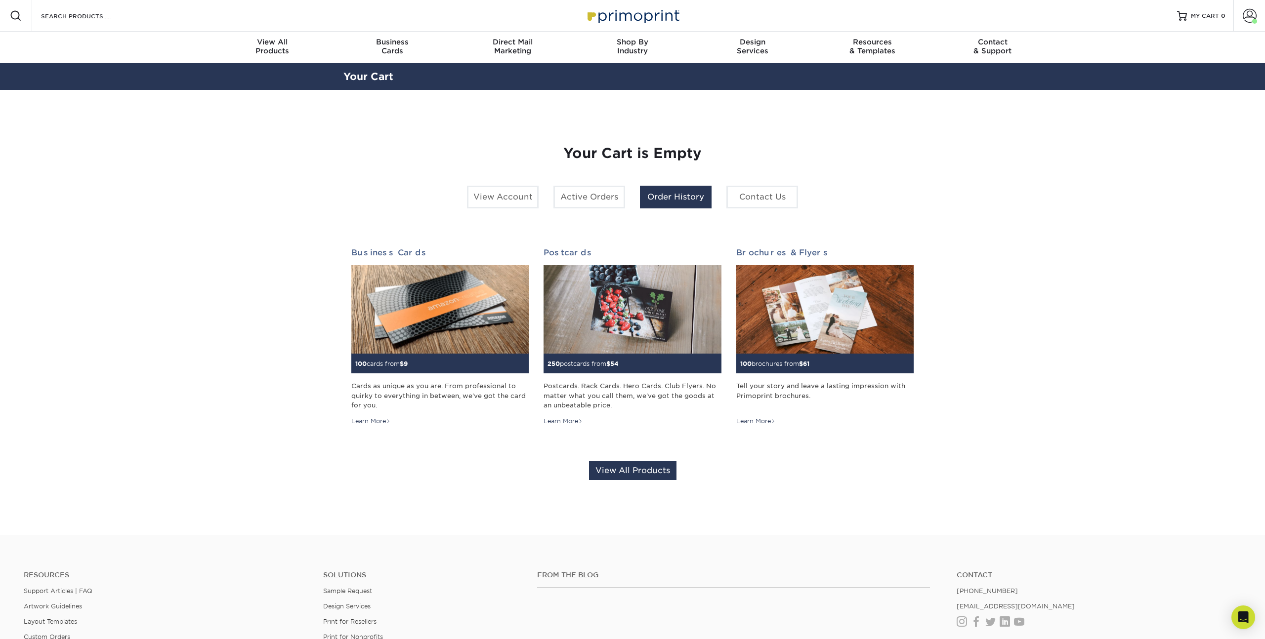
click at [675, 197] on link "Order History" at bounding box center [676, 197] width 72 height 23
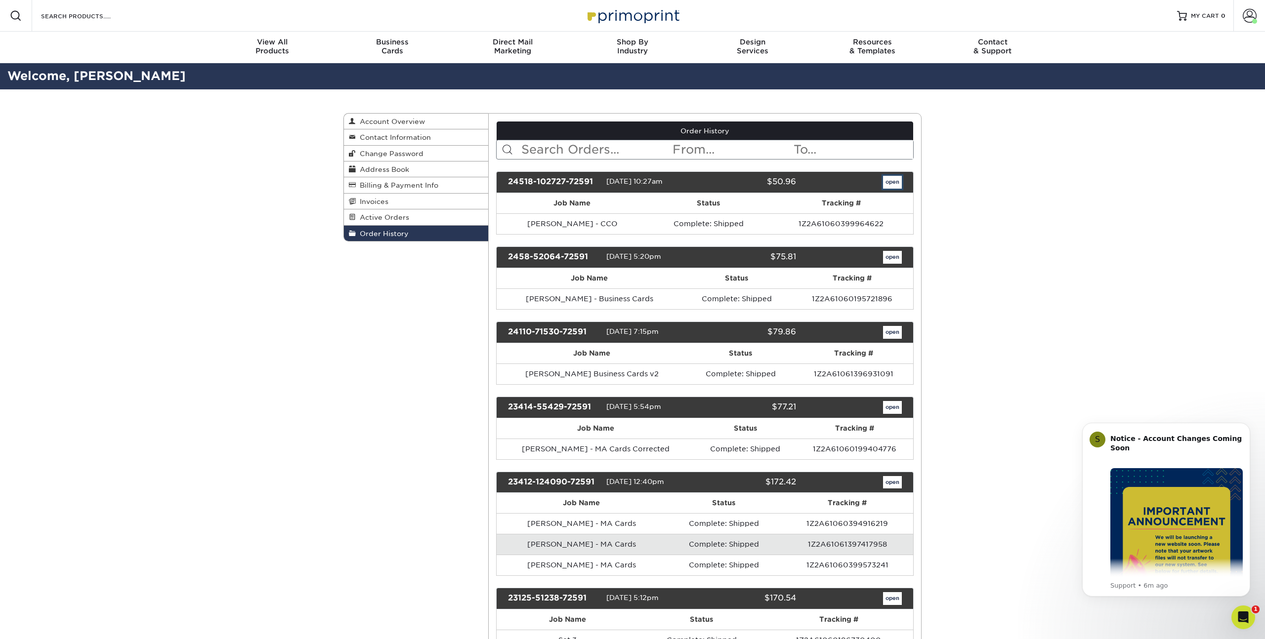
click at [889, 182] on link "open" at bounding box center [892, 182] width 19 height 13
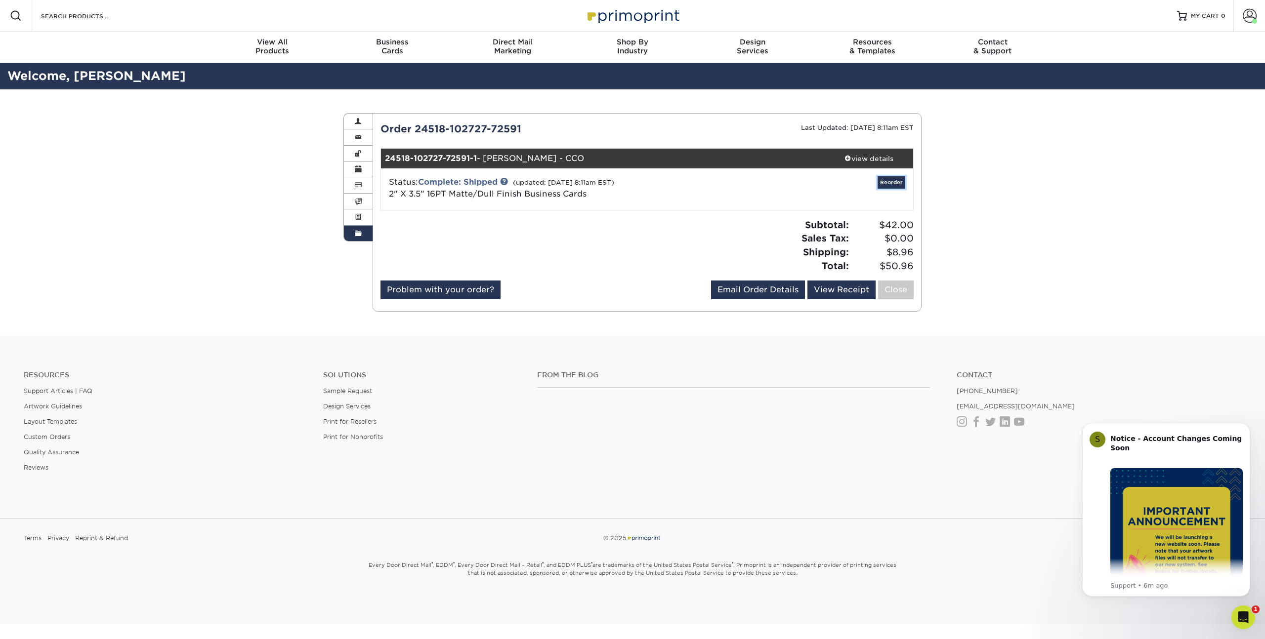
click at [889, 182] on link "Reorder" at bounding box center [892, 182] width 28 height 12
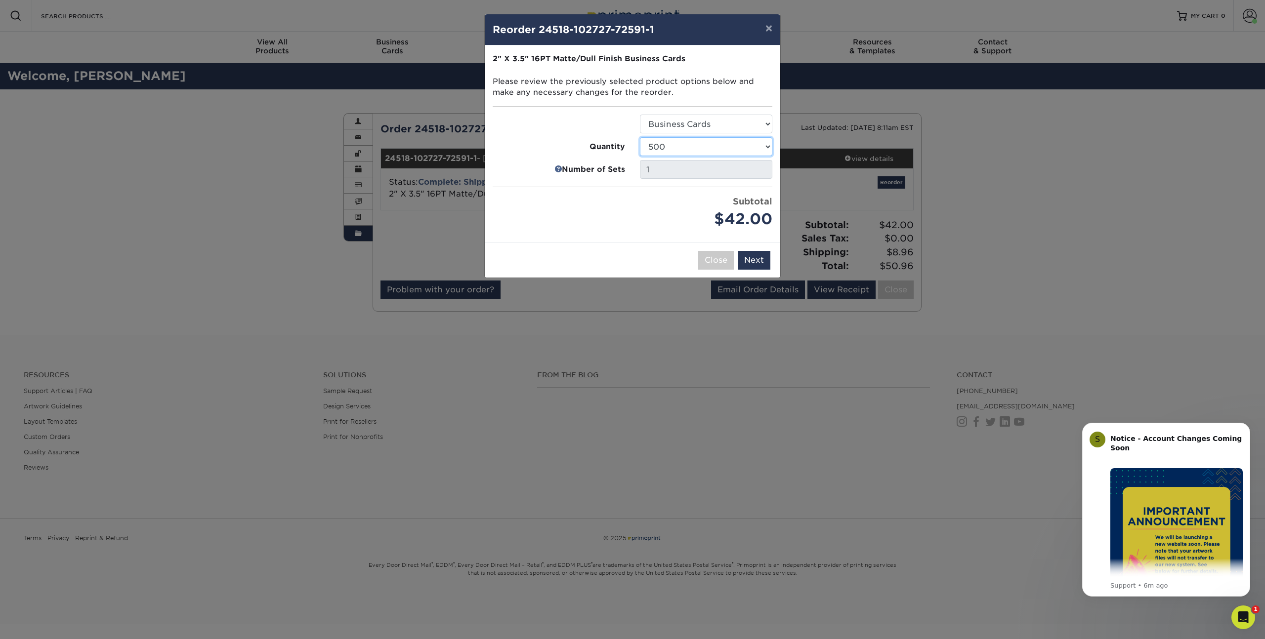
click at [727, 146] on select "100 250 500 1000 2500 5000 7500 10000 15000 20000 25000 30000 35000 40000 45000…" at bounding box center [706, 146] width 132 height 19
select select "52e3d710-0e8f-4d4d-8560-7d4d8655be69"
click at [640, 137] on select "100 250 500 1000 2500 5000 7500 10000 15000 20000 25000 30000 35000 40000 45000…" at bounding box center [706, 146] width 132 height 19
click at [751, 261] on button "Next" at bounding box center [754, 260] width 33 height 19
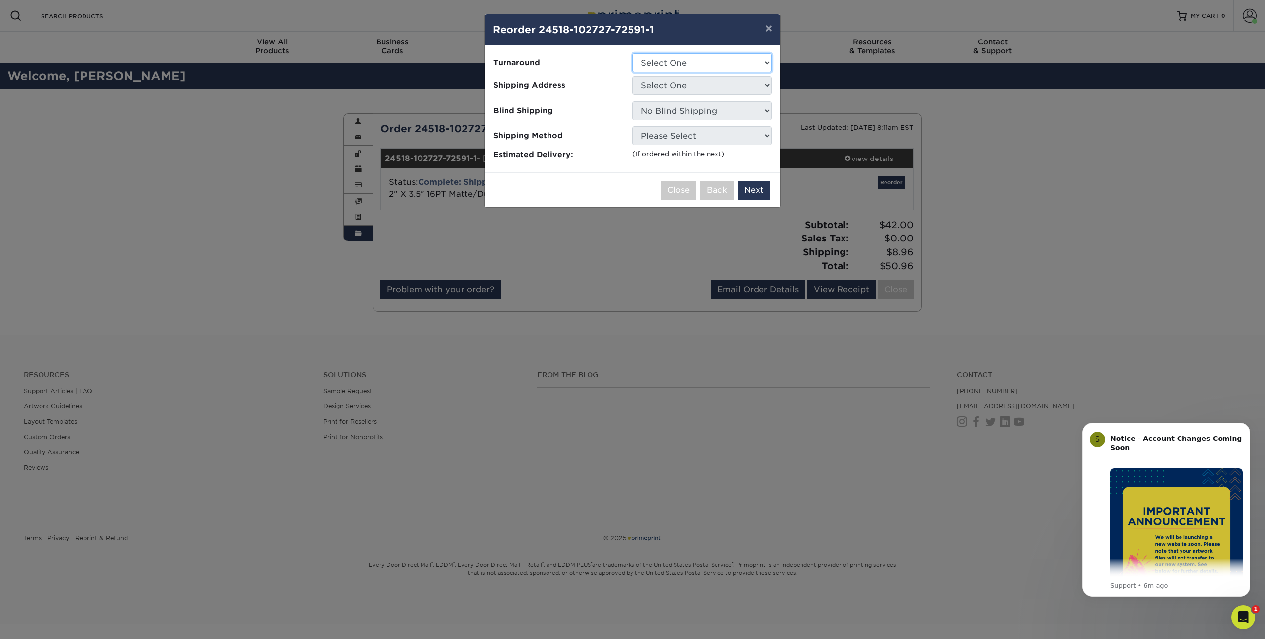
click at [699, 56] on select "Select One 2-4 Business Days 2 Day Next Business Day" at bounding box center [701, 62] width 139 height 19
select select "b26dbba4-becb-4f18-80b9-4627273e8b11"
click at [632, 53] on select "Select One 2-4 Business Days 2 Day Next Business Day" at bounding box center [701, 62] width 139 height 19
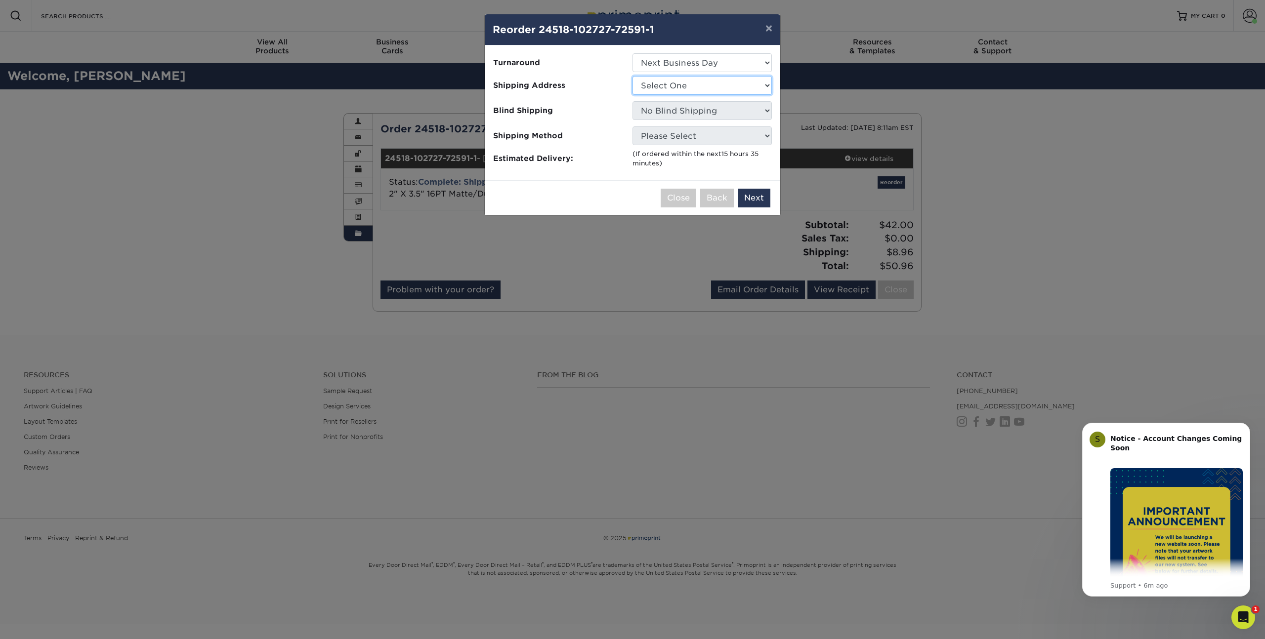
click at [696, 87] on select "Select One Home JC Data Office John's House Kathy Home MA Office Ted's House" at bounding box center [701, 85] width 139 height 19
select select "247753"
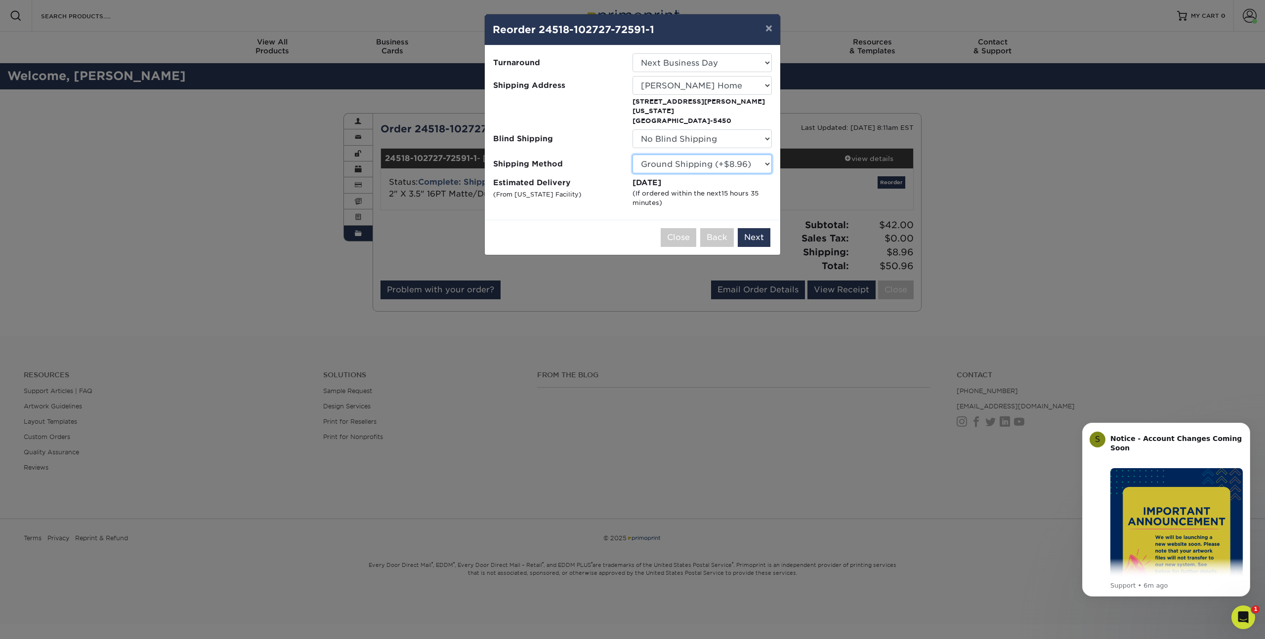
click at [696, 155] on select "Please Select Ground Shipping (+$8.96) 3 Day Shipping Service (+$20.27) 2 Day A…" at bounding box center [701, 164] width 139 height 19
click at [632, 155] on select "Please Select Ground Shipping (+$8.96) 3 Day Shipping Service (+$20.27) 2 Day A…" at bounding box center [701, 164] width 139 height 19
click at [697, 156] on select "Please Select Ground Shipping (+$8.96) 3 Day Shipping Service (+$20.27) 2 Day A…" at bounding box center [701, 164] width 139 height 19
click at [632, 155] on select "Please Select Ground Shipping (+$8.96) 3 Day Shipping Service (+$20.27) 2 Day A…" at bounding box center [701, 164] width 139 height 19
click at [698, 155] on select "Please Select Ground Shipping (+$8.96) 3 Day Shipping Service (+$20.27) 2 Day A…" at bounding box center [701, 164] width 139 height 19
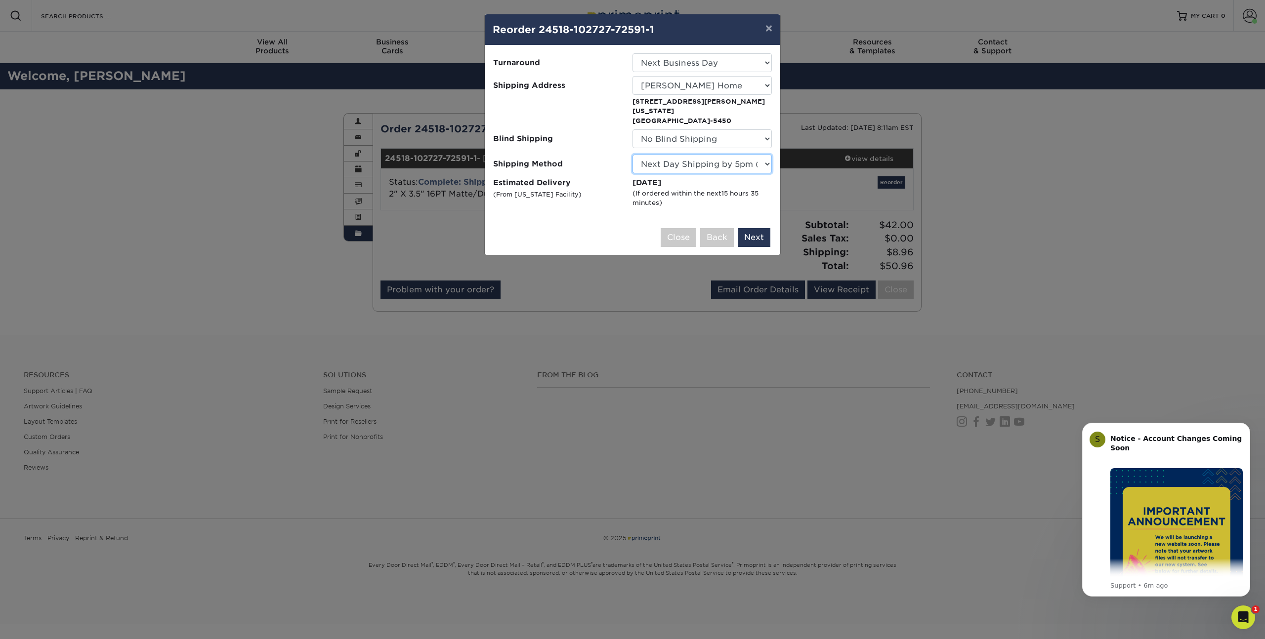
click at [632, 155] on select "Please Select Ground Shipping (+$8.96) 3 Day Shipping Service (+$20.27) 2 Day A…" at bounding box center [701, 164] width 139 height 19
click at [701, 158] on select "Please Select Ground Shipping (+$8.96) 3 Day Shipping Service (+$20.27) 2 Day A…" at bounding box center [701, 164] width 139 height 19
select select "01"
click at [632, 155] on select "Please Select Ground Shipping (+$8.96) 3 Day Shipping Service (+$20.27) 2 Day A…" at bounding box center [701, 164] width 139 height 19
click at [754, 229] on button "Next" at bounding box center [754, 237] width 33 height 19
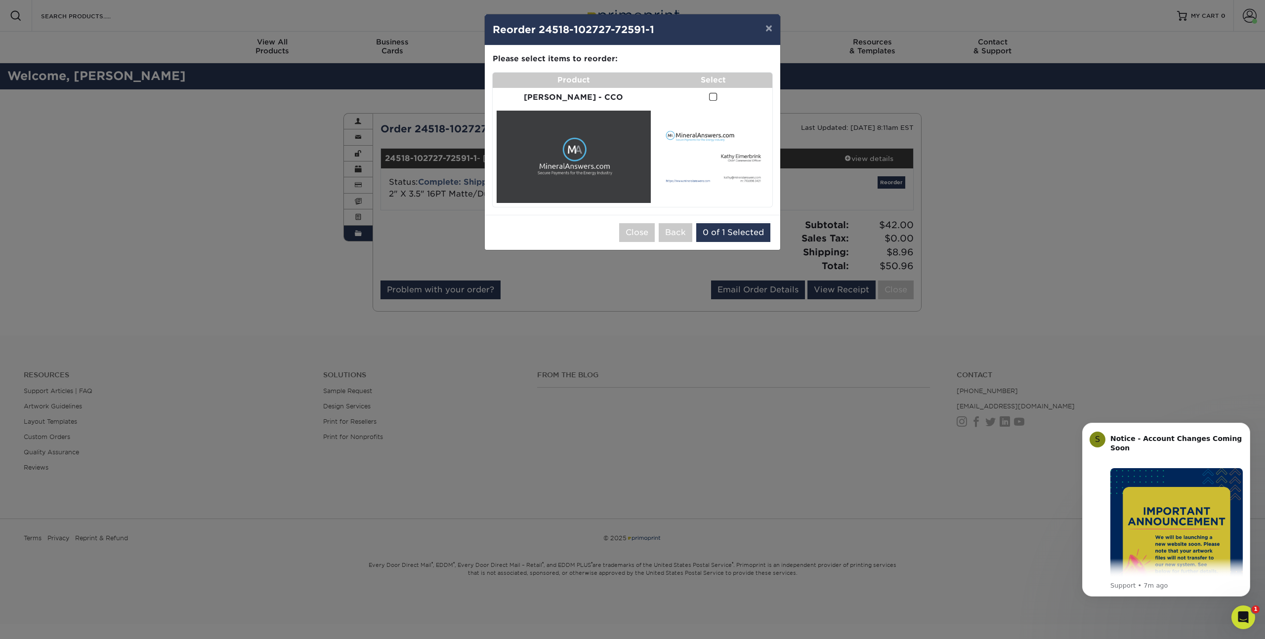
click at [709, 96] on span at bounding box center [713, 96] width 8 height 9
click at [0, 0] on input "checkbox" at bounding box center [0, 0] width 0 height 0
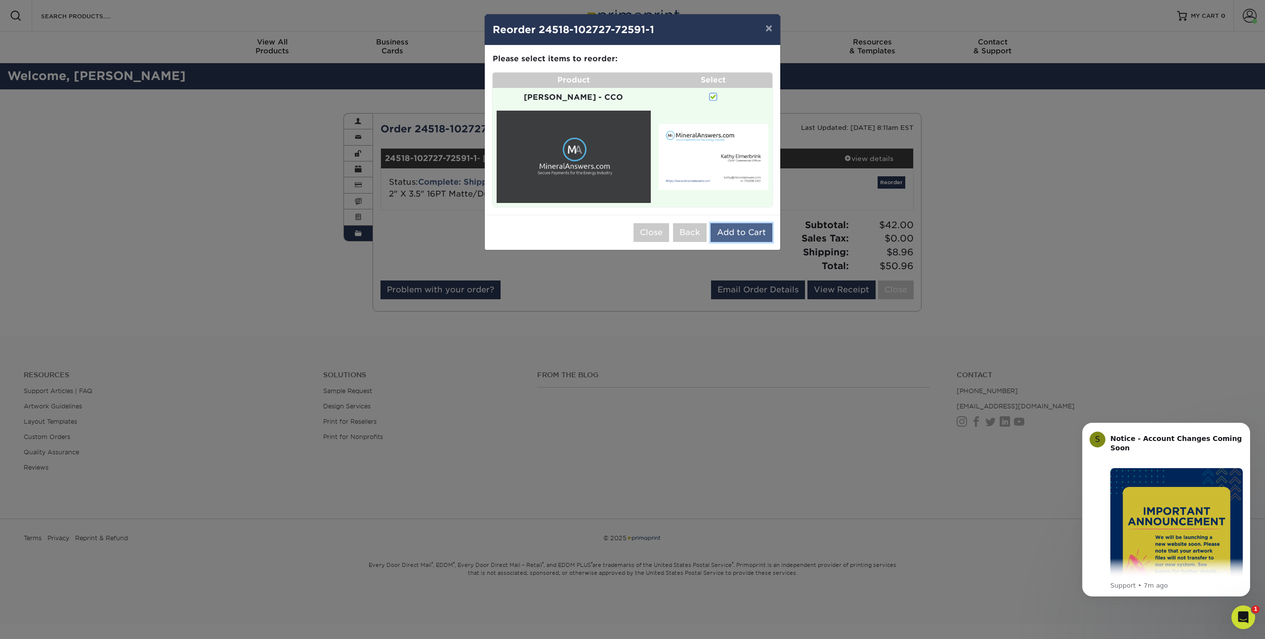
click at [740, 223] on button "Add to Cart" at bounding box center [742, 232] width 62 height 19
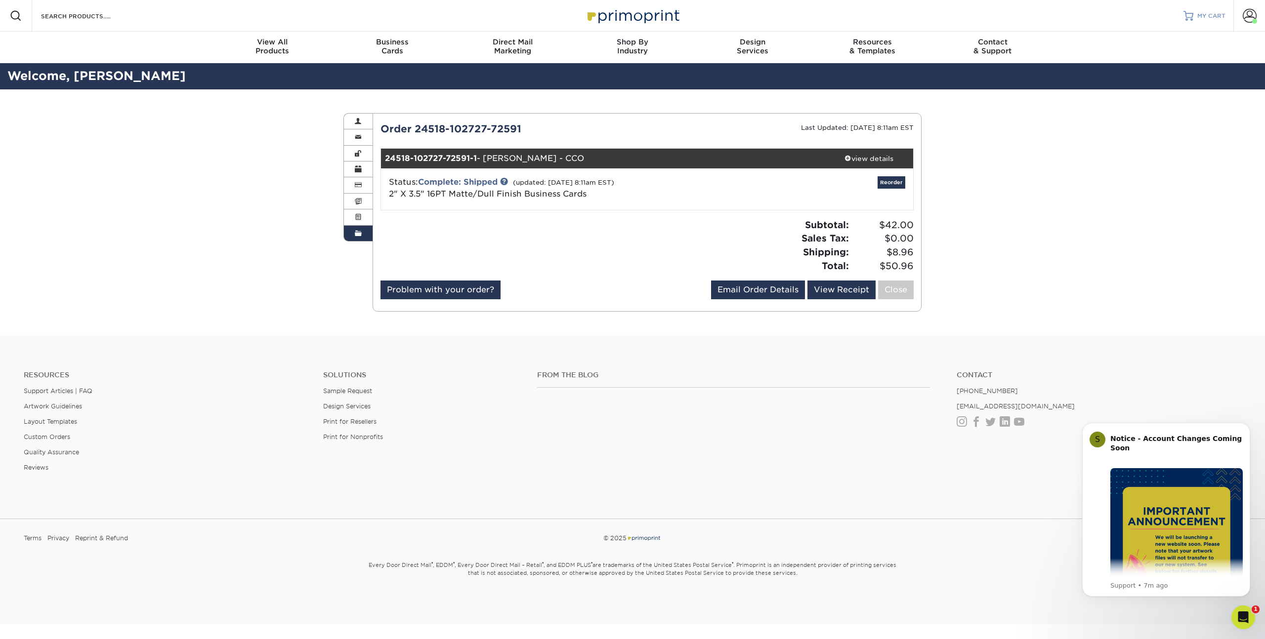
click at [1210, 12] on span "MY CART" at bounding box center [1211, 16] width 28 height 8
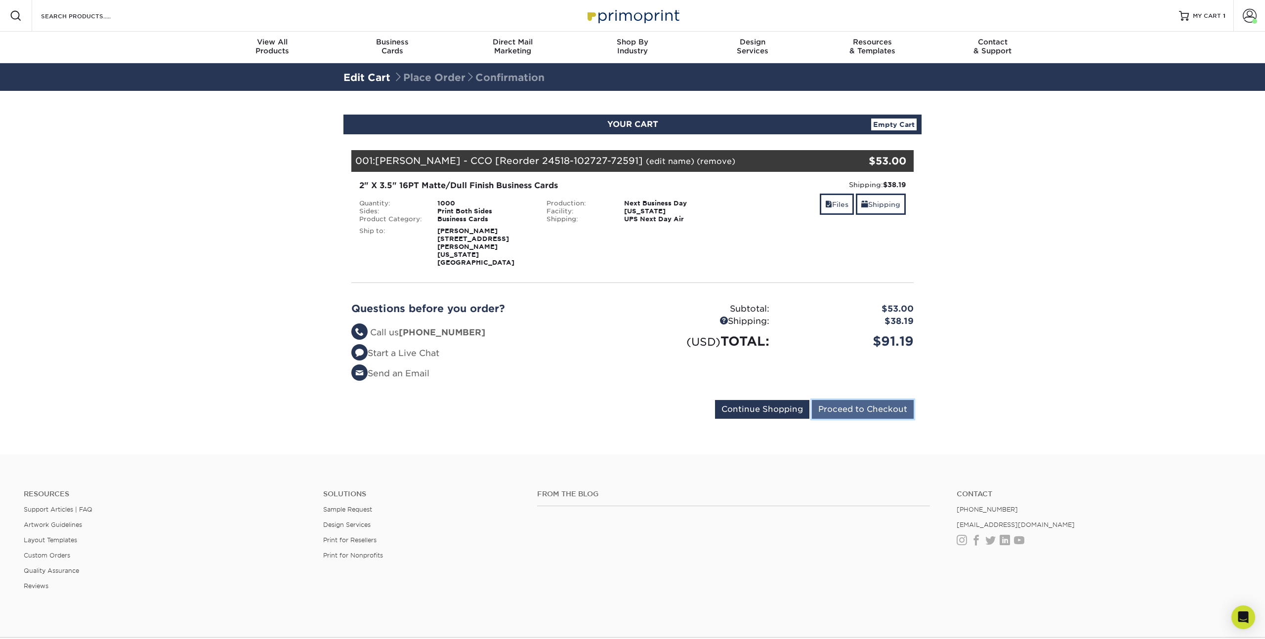
click at [863, 401] on input "Proceed to Checkout" at bounding box center [863, 409] width 102 height 19
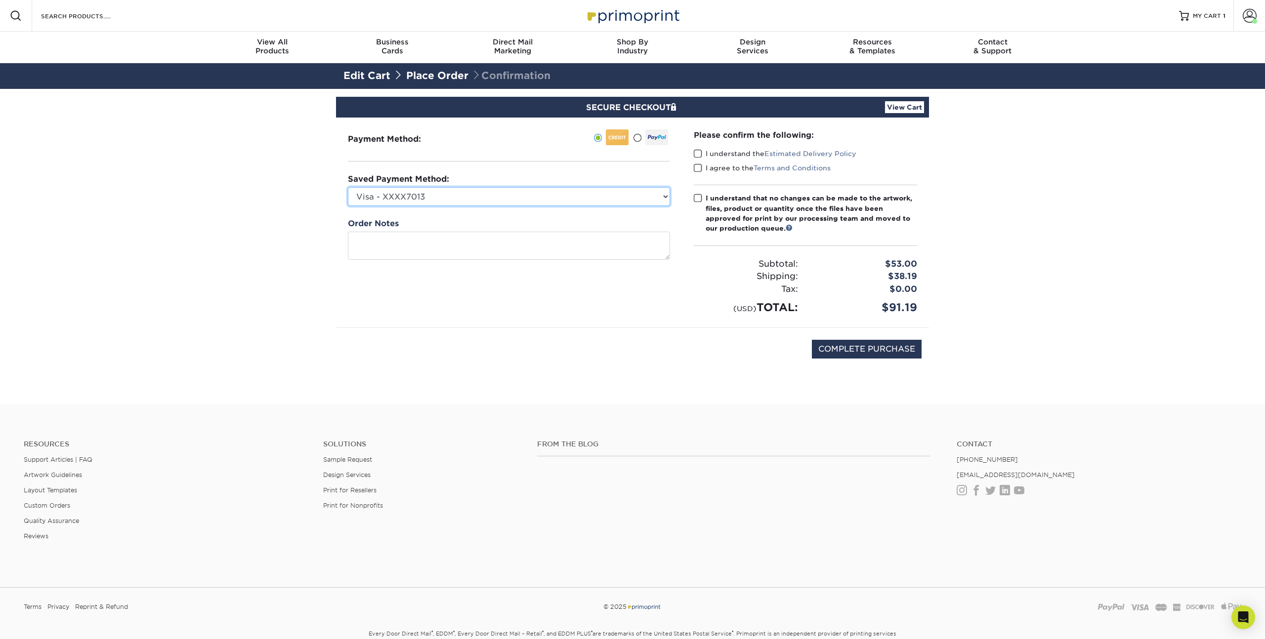
click at [569, 199] on select "Visa - XXXX7013 Visa - XXXX5733 American Express - XXXX1008 New Credit Card" at bounding box center [509, 196] width 322 height 19
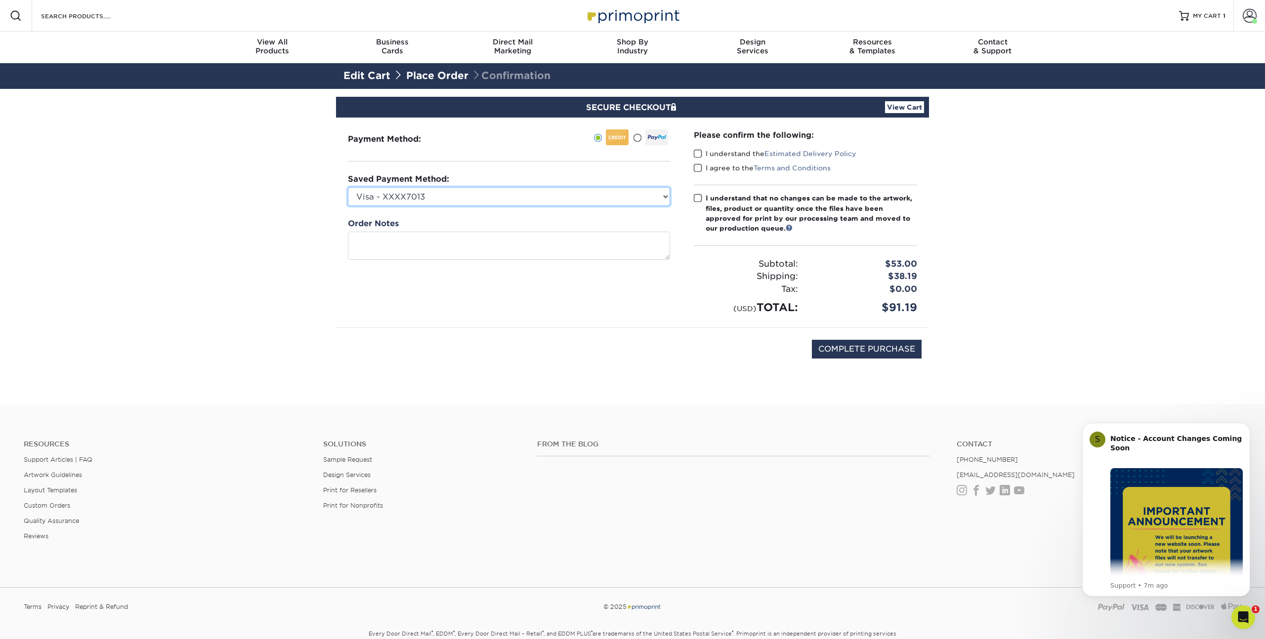
select select "62113"
click at [348, 187] on select "Visa - XXXX7013 Visa - XXXX5733 American Express - XXXX1008 New Credit Card" at bounding box center [509, 196] width 322 height 19
click at [698, 154] on span at bounding box center [698, 153] width 8 height 9
click at [0, 0] on input "I understand the Estimated Delivery Policy" at bounding box center [0, 0] width 0 height 0
click at [698, 171] on span at bounding box center [698, 168] width 8 height 9
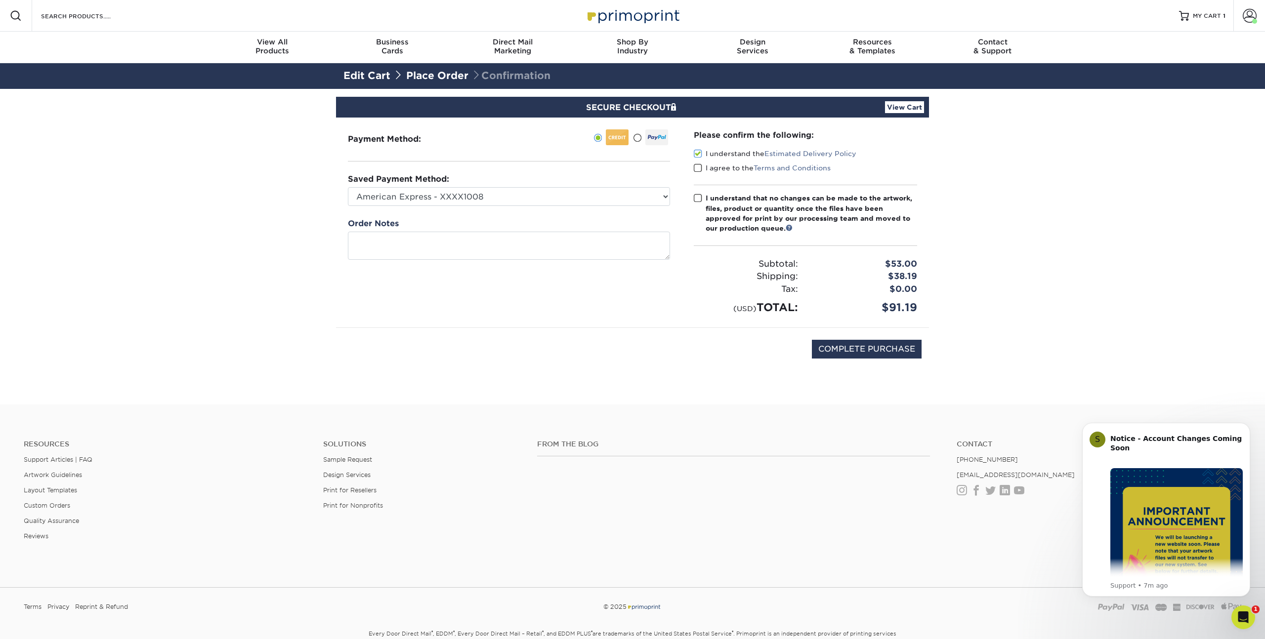
click at [0, 0] on input "I agree to the Terms and Conditions" at bounding box center [0, 0] width 0 height 0
click at [696, 197] on span at bounding box center [698, 198] width 8 height 9
click at [0, 0] on input "I understand that no changes can be made to the artwork, files, product or quan…" at bounding box center [0, 0] width 0 height 0
click at [876, 351] on input "COMPLETE PURCHASE" at bounding box center [867, 349] width 110 height 19
type input "PROCESSING, PLEASE WAIT..."
